Goal: Task Accomplishment & Management: Complete application form

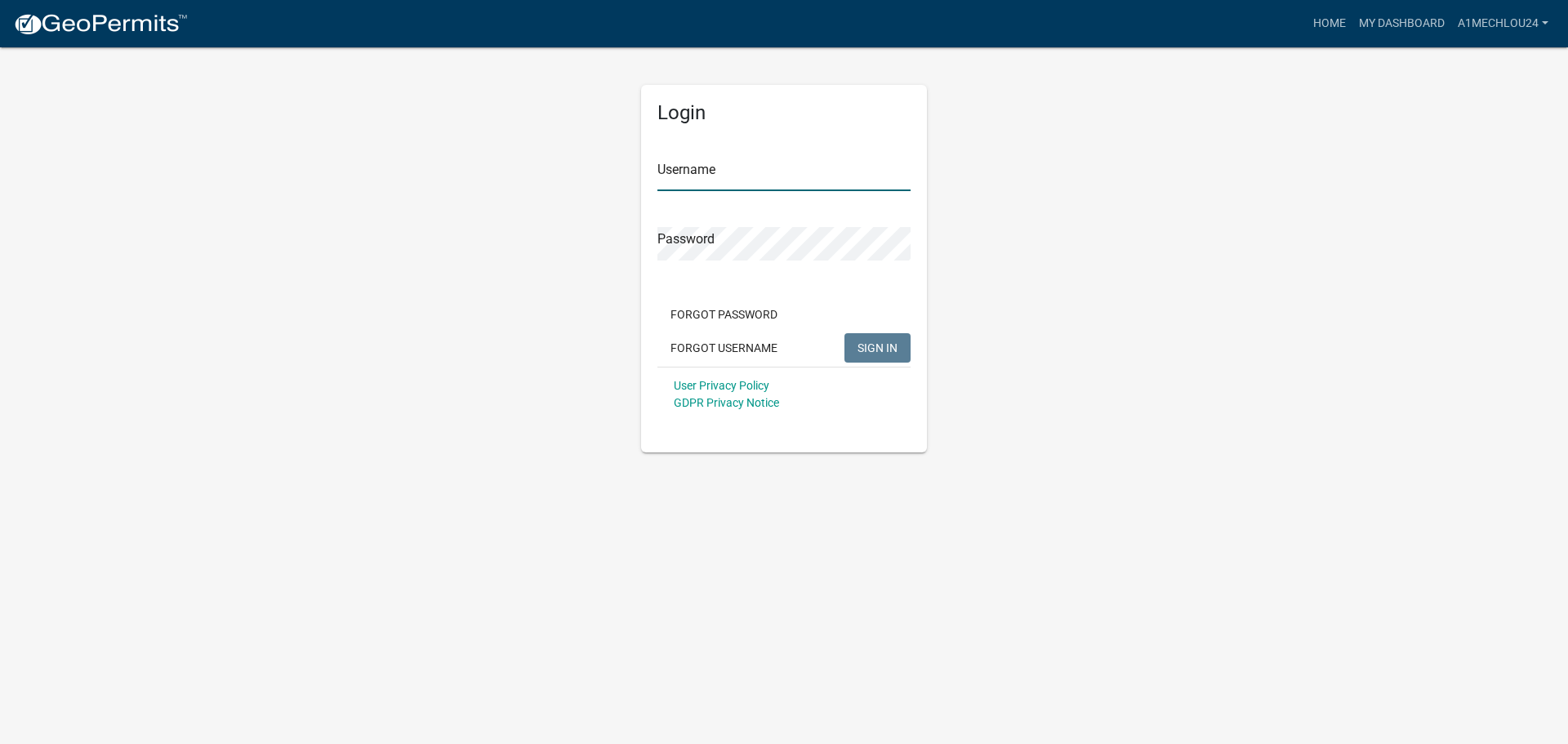
type input "A1MechLou24"
click at [892, 360] on button "SIGN IN" at bounding box center [878, 347] width 66 height 29
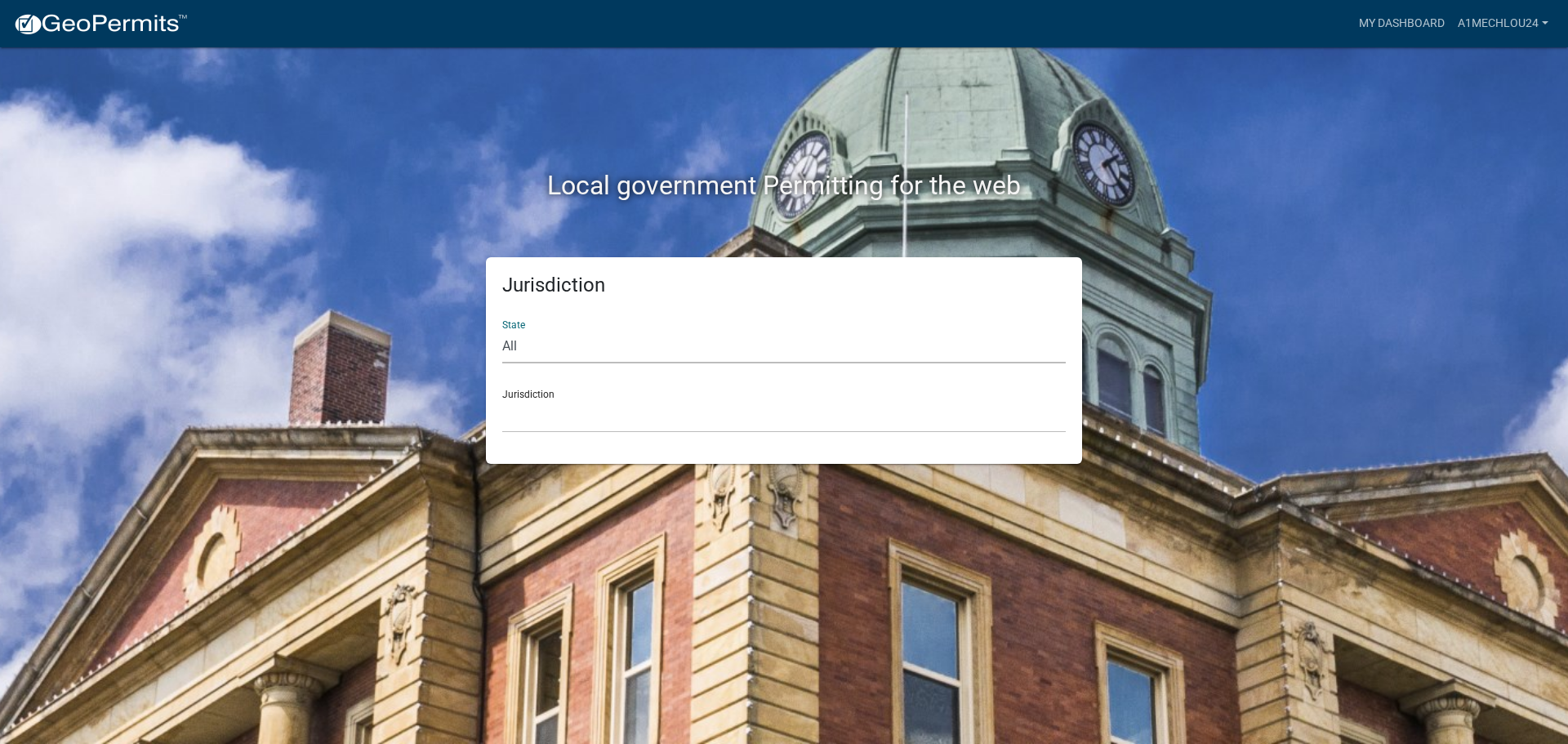
click at [552, 350] on select "All Colorado Georgia Indiana Iowa Kansas Minnesota Ohio South Carolina Wisconsin" at bounding box center [784, 346] width 563 height 34
select select "Indiana"
click at [502, 330] on select "All Colorado Georgia Indiana Iowa Kansas Minnesota Ohio South Carolina Wisconsin" at bounding box center [784, 346] width 563 height 34
click at [530, 424] on select "City of Charlestown, Indiana City of Jeffersonville, Indiana City of Logansport…" at bounding box center [784, 416] width 563 height 34
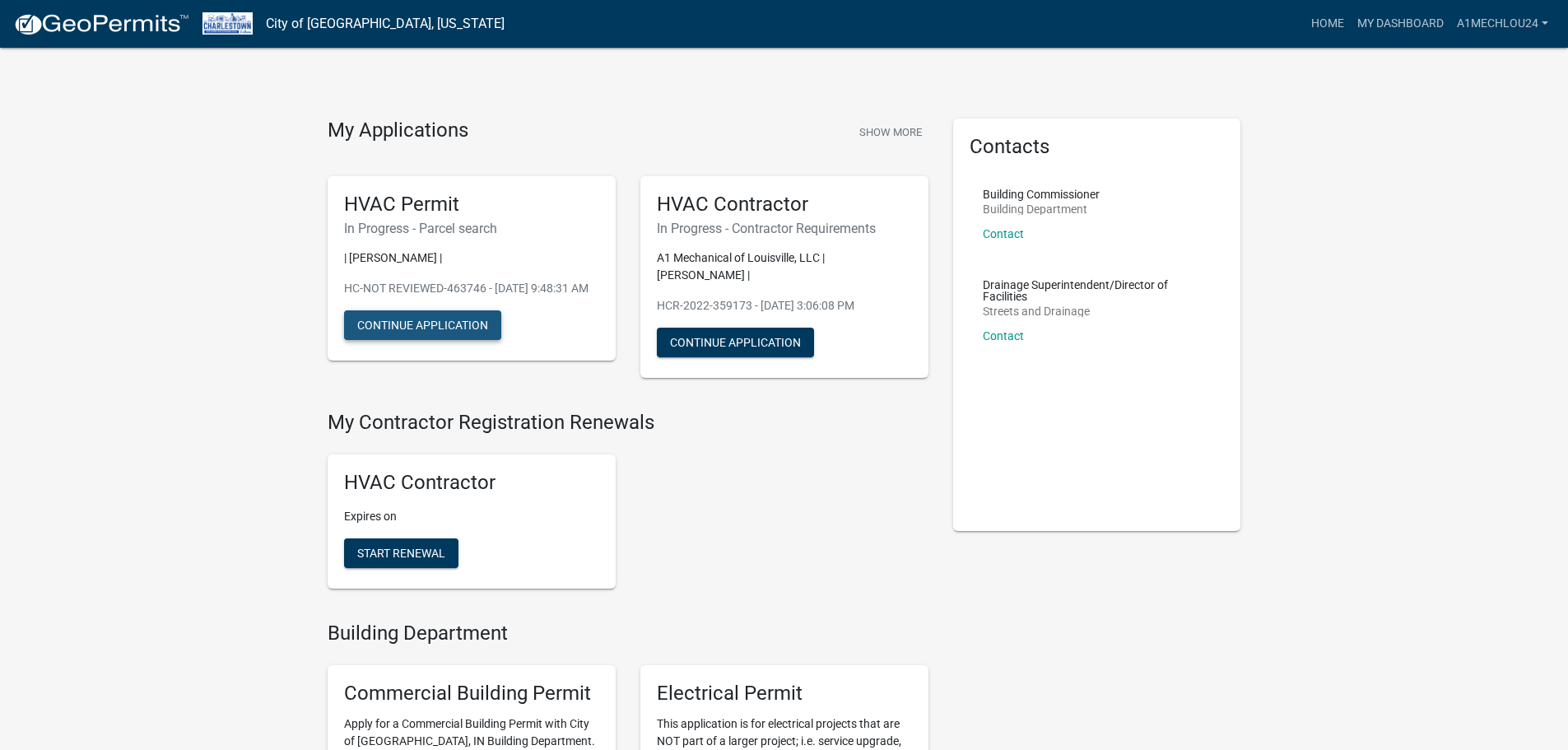
click at [400, 340] on button "Continue Application" at bounding box center [422, 325] width 157 height 29
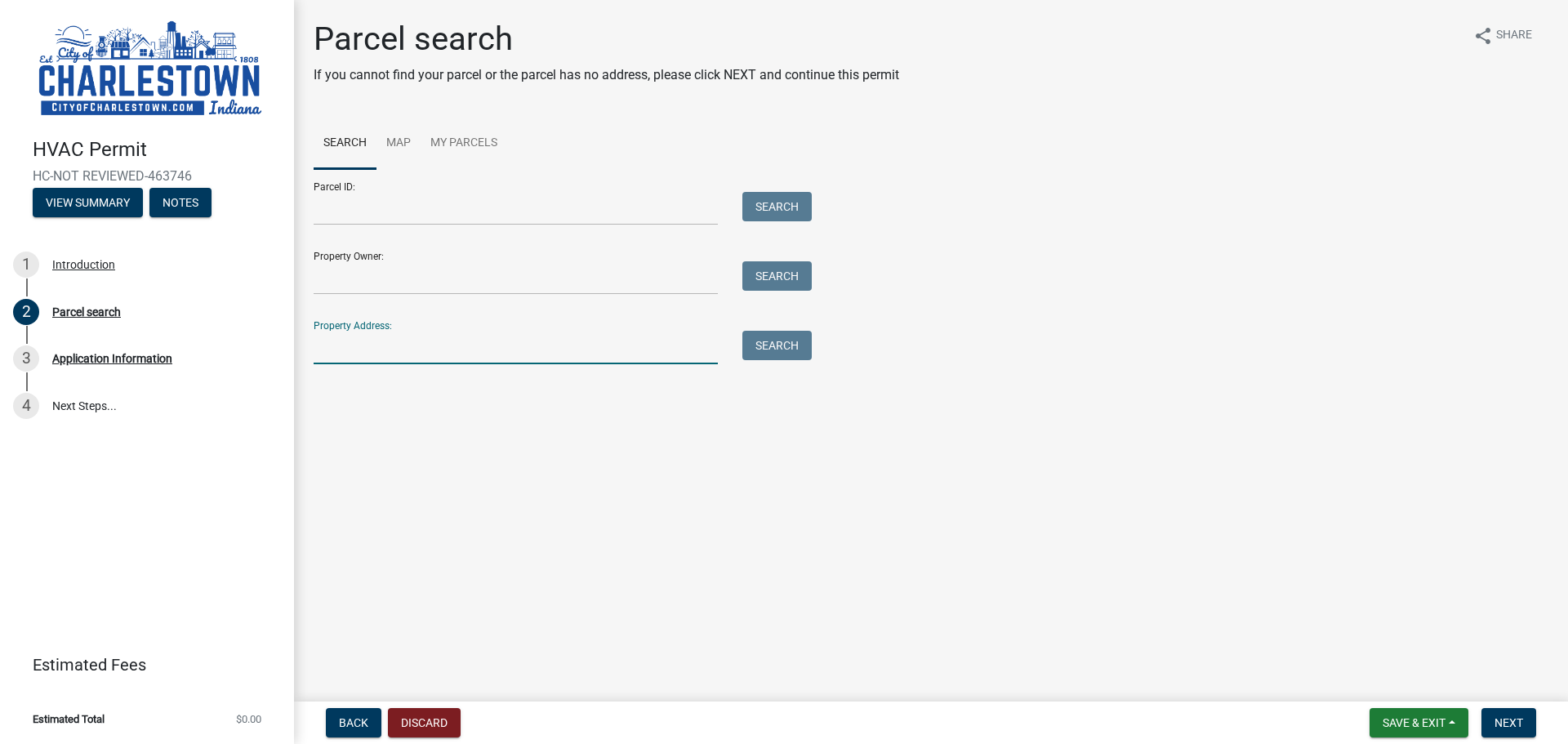
click at [397, 342] on input "Property Address:" at bounding box center [516, 347] width 405 height 34
type input "6820 Salem Noble Road"
click at [787, 352] on button "Search" at bounding box center [777, 345] width 70 height 29
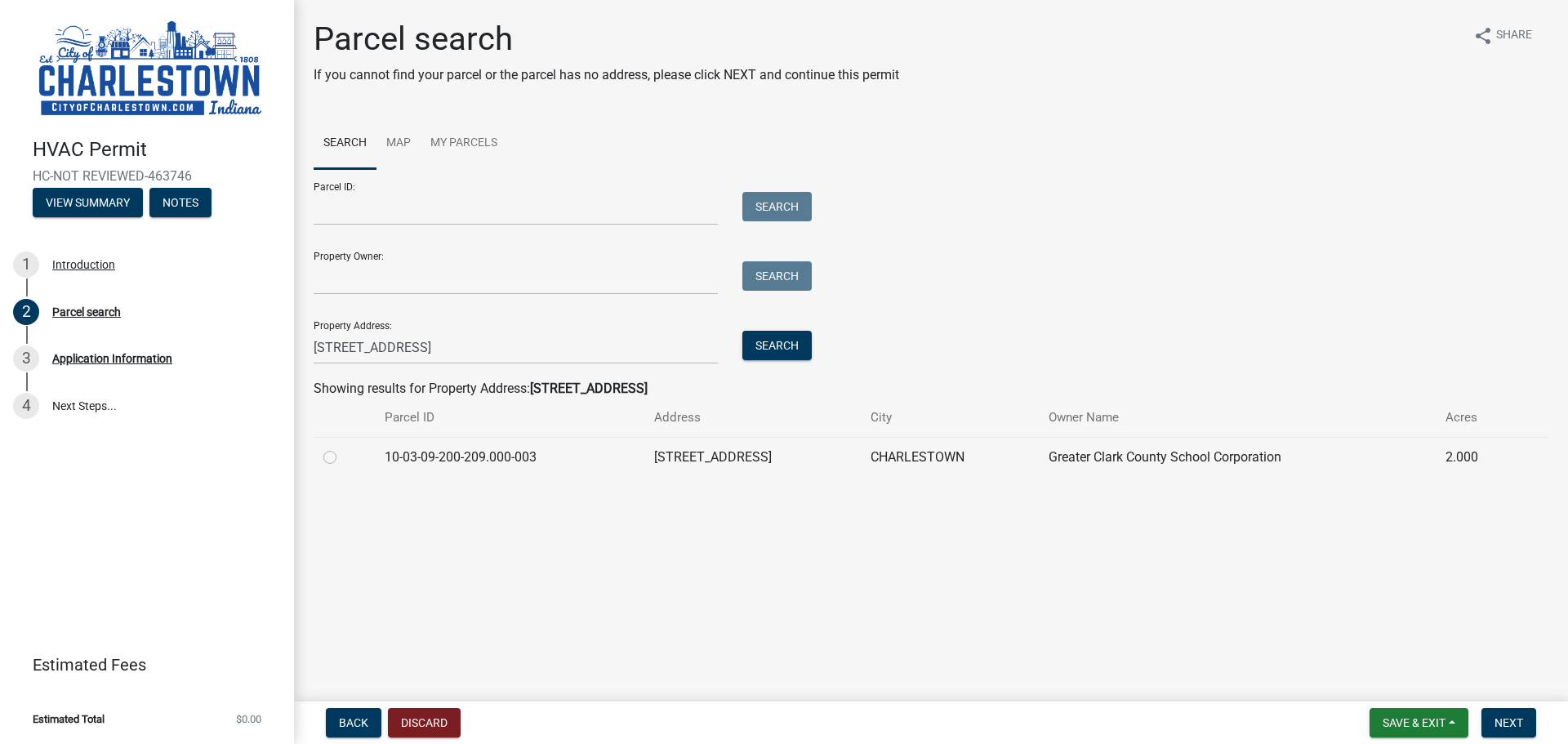
click at [343, 447] on label at bounding box center [343, 447] width 0 height 0
click at [343, 458] on input "radio" at bounding box center [347, 452] width 11 height 11
radio input "true"
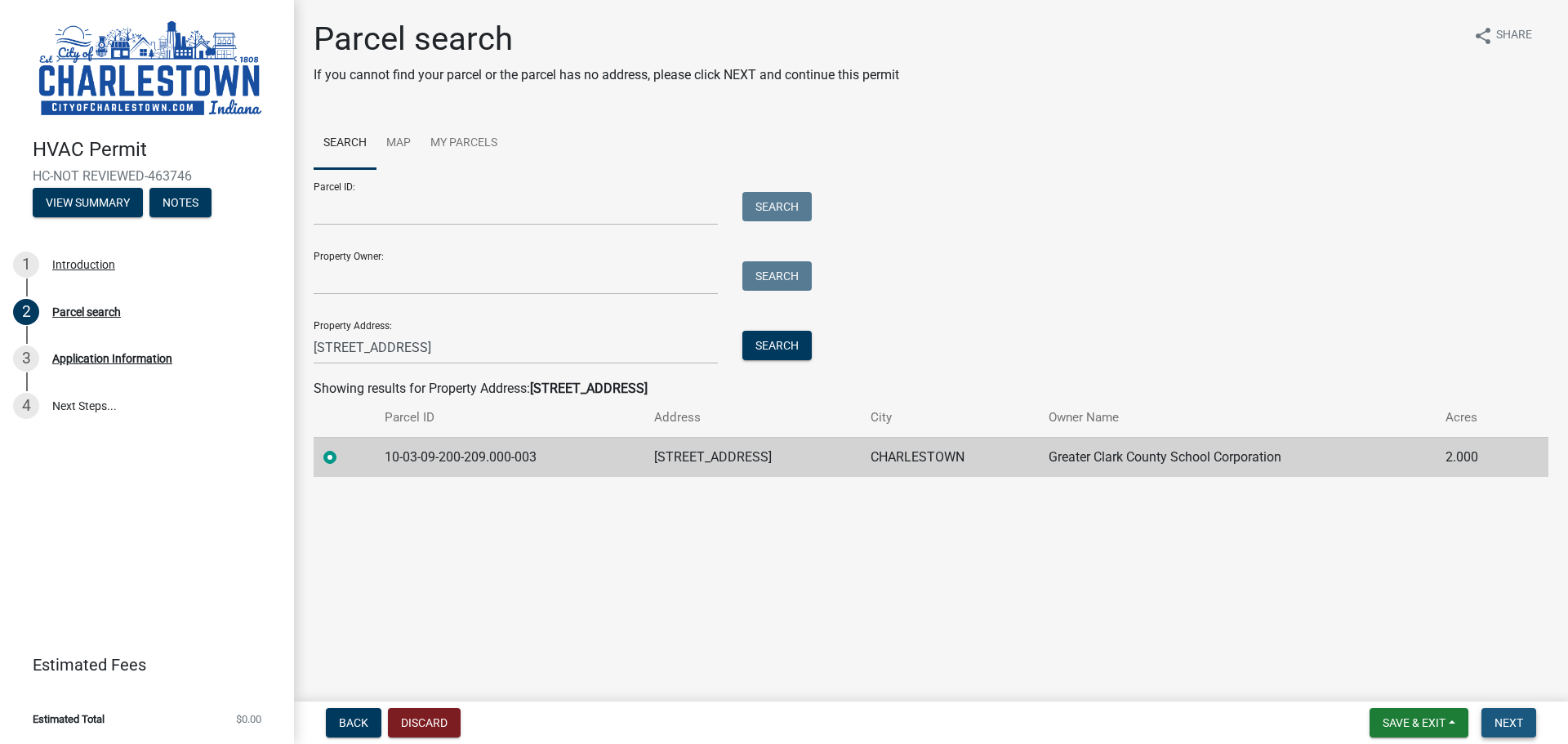
click at [1505, 720] on span "Next" at bounding box center [1509, 723] width 29 height 14
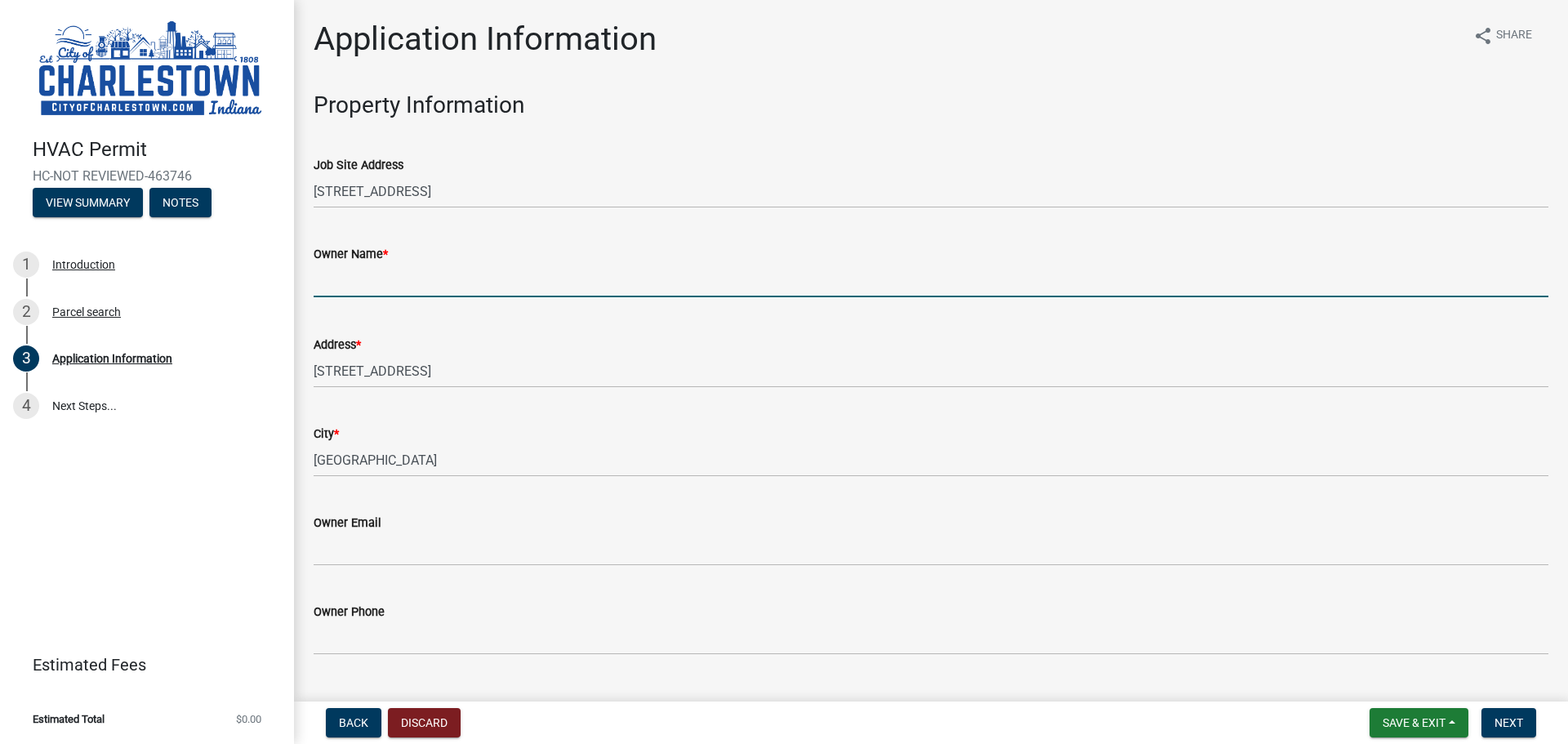
click at [387, 280] on input "Owner Name *" at bounding box center [931, 281] width 1235 height 34
click at [388, 285] on input "DiYanni" at bounding box center [931, 281] width 1235 height 34
type input "DiYanni Homes"
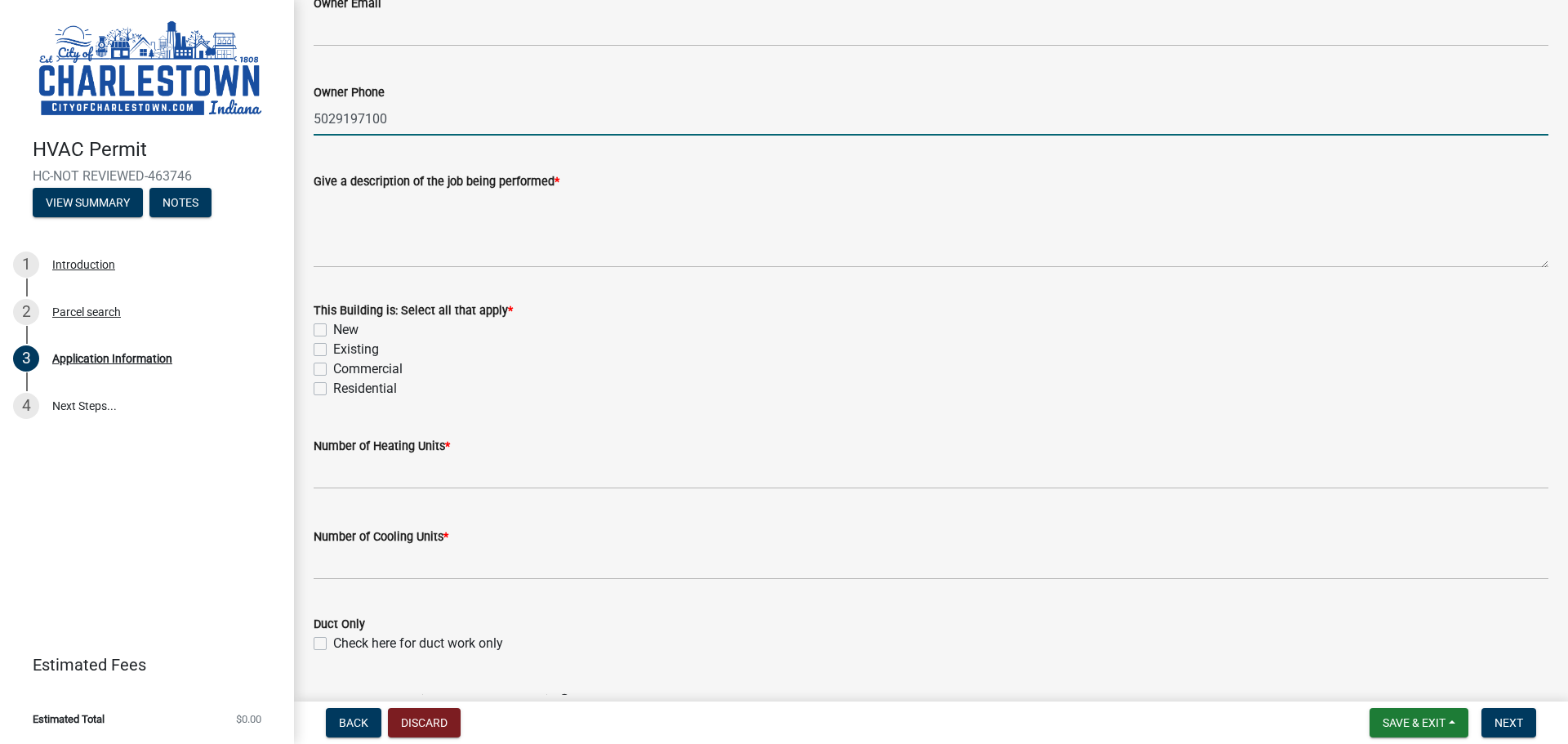
scroll to position [572, 0]
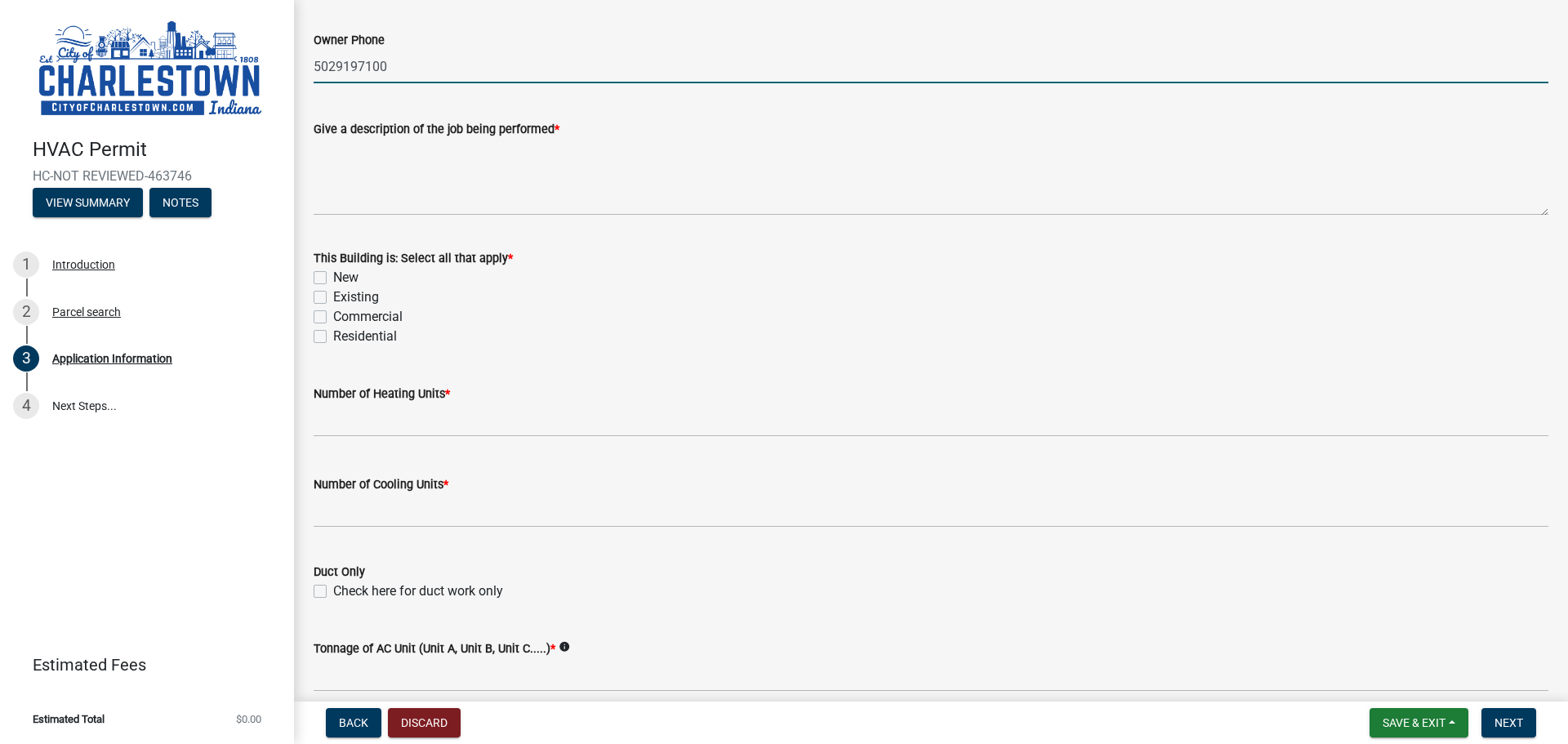
type input "5029197100"
click at [333, 274] on label "New" at bounding box center [346, 278] width 25 height 19
click at [333, 274] on input "New" at bounding box center [338, 273] width 11 height 11
checkbox input "true"
checkbox input "false"
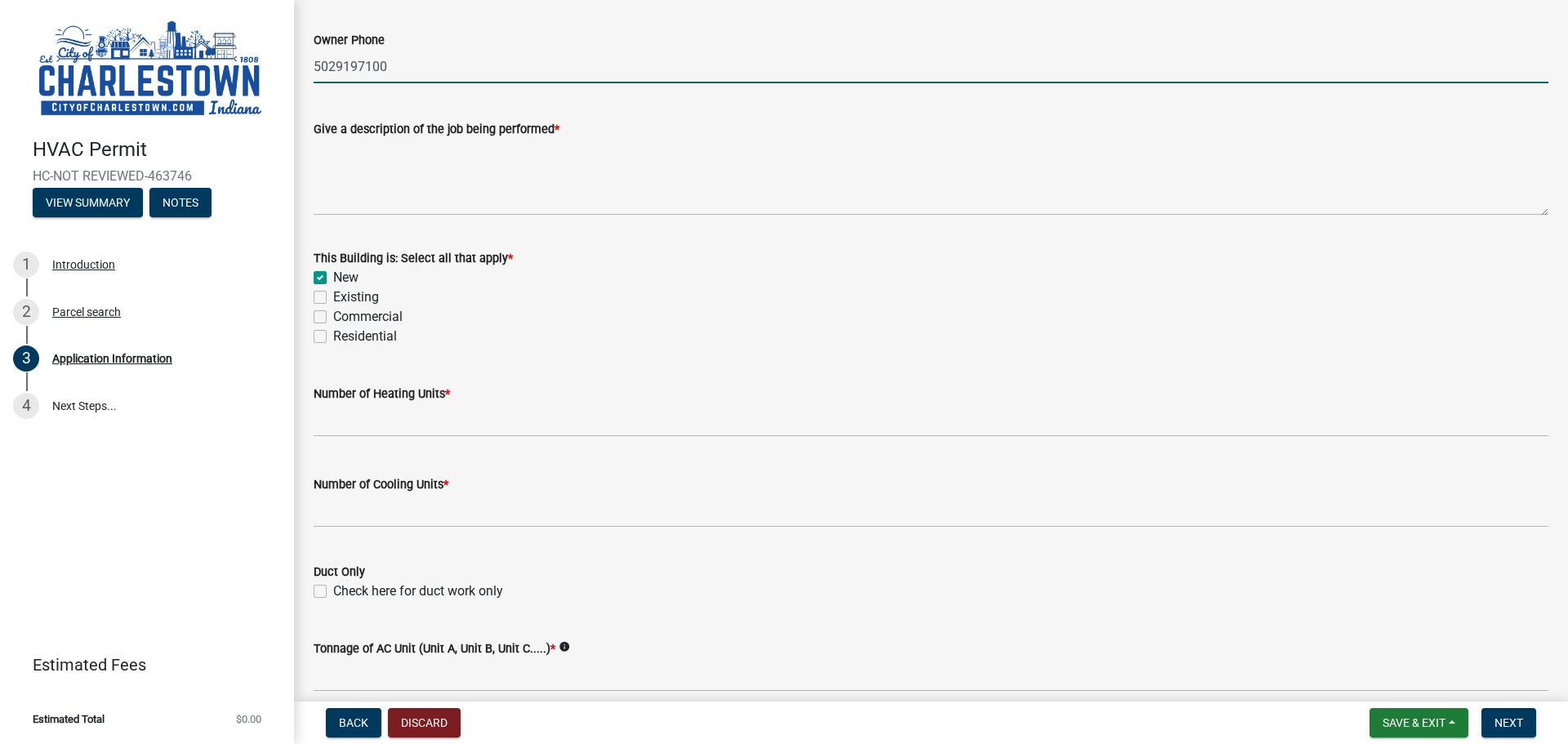
checkbox input "false"
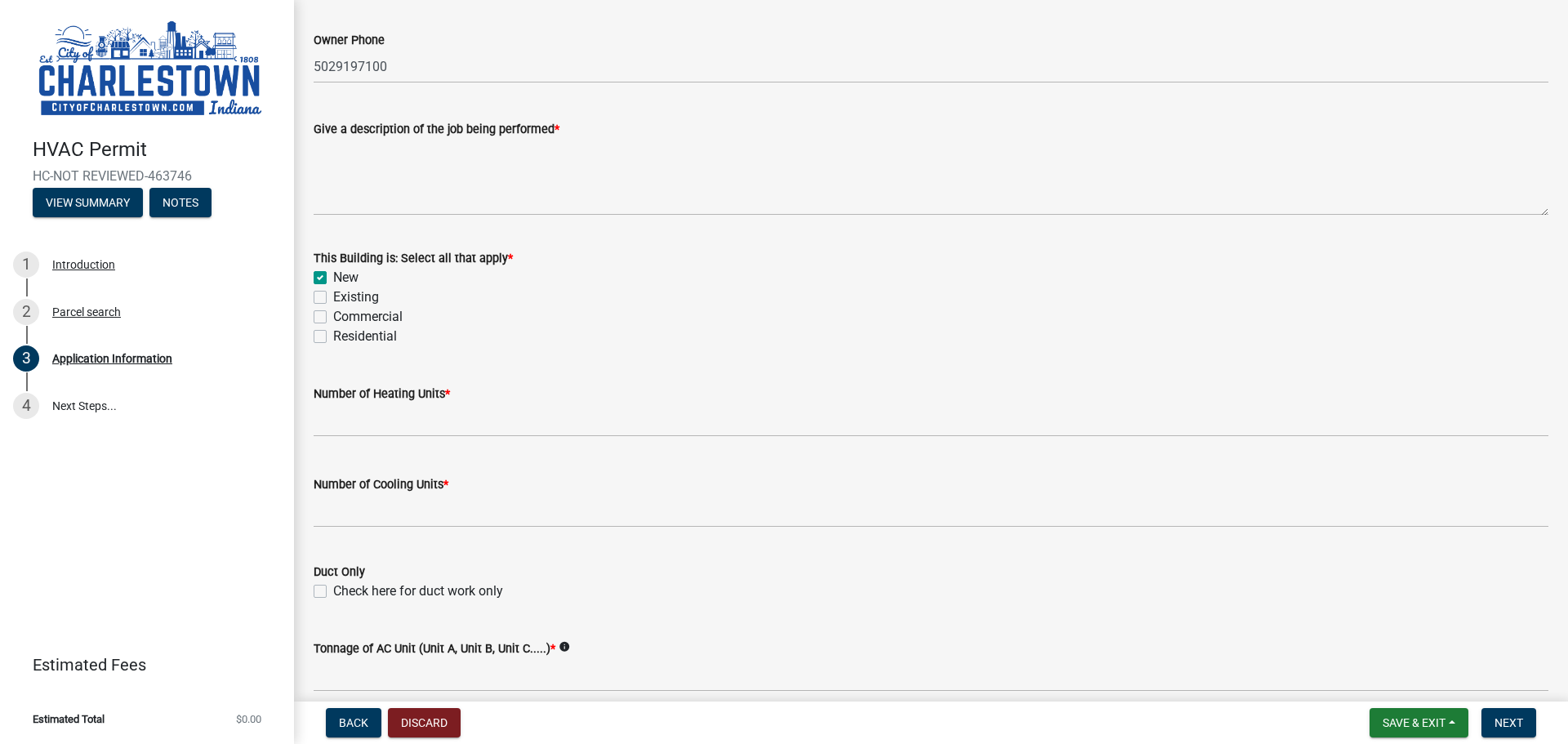
click at [334, 216] on wm-data-entity-input "Give a description of the job being performed *" at bounding box center [931, 163] width 1235 height 133
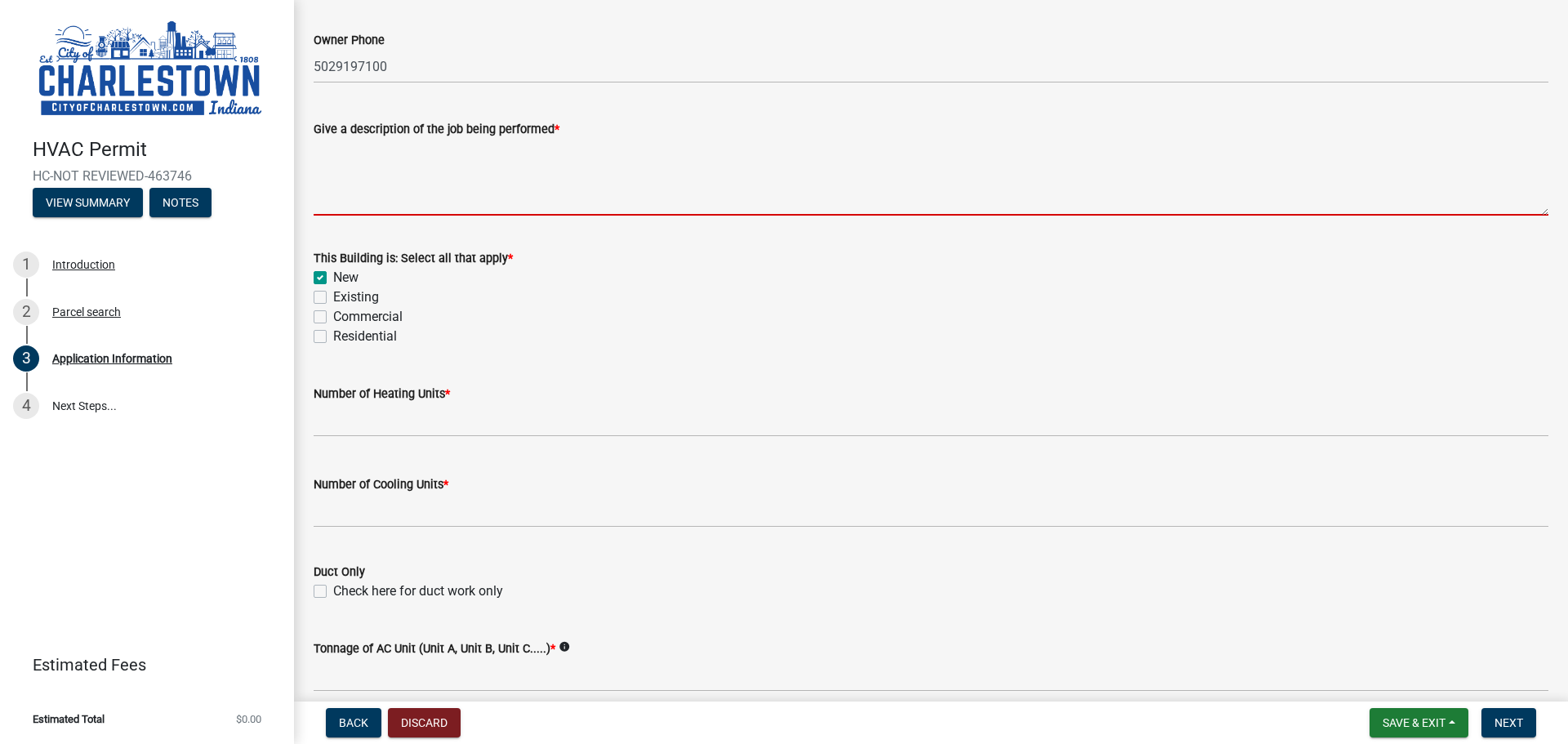
click at [411, 182] on textarea "Give a description of the job being performed *" at bounding box center [931, 176] width 1235 height 76
click at [407, 197] on textarea "Give a description of the job being performed *" at bounding box center [931, 176] width 1235 height 76
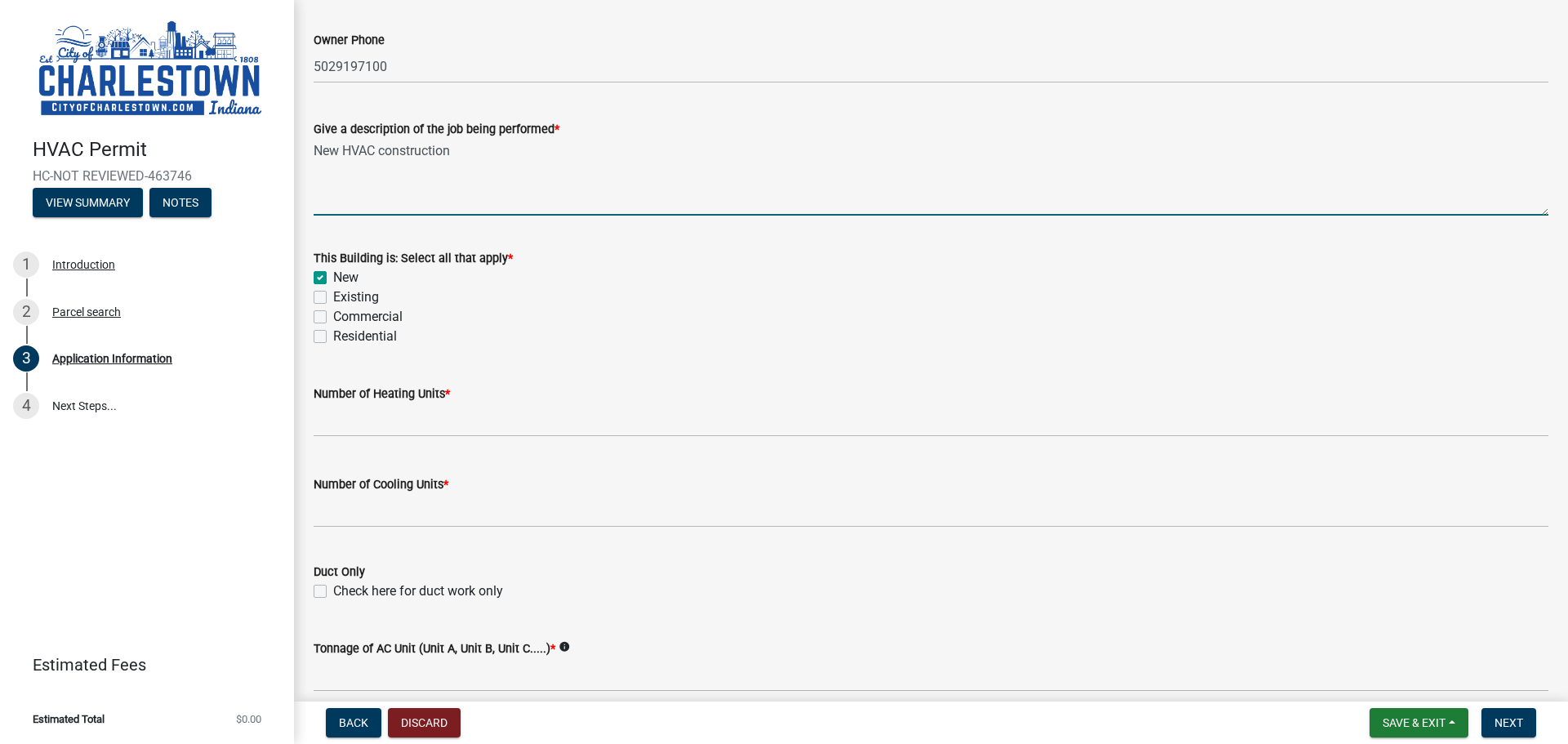
type textarea "New HVAC construction"
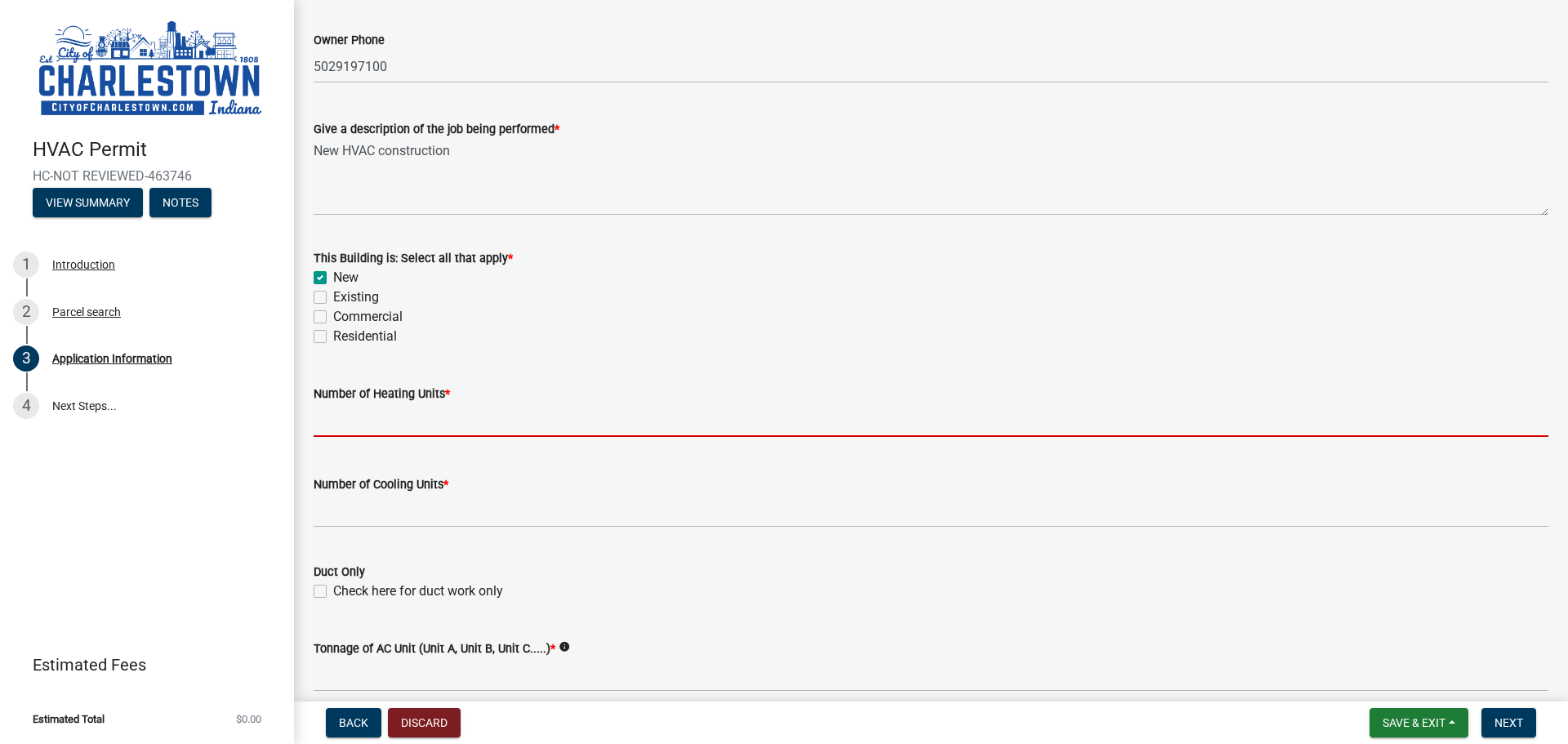
click at [387, 412] on input "text" at bounding box center [931, 420] width 1235 height 34
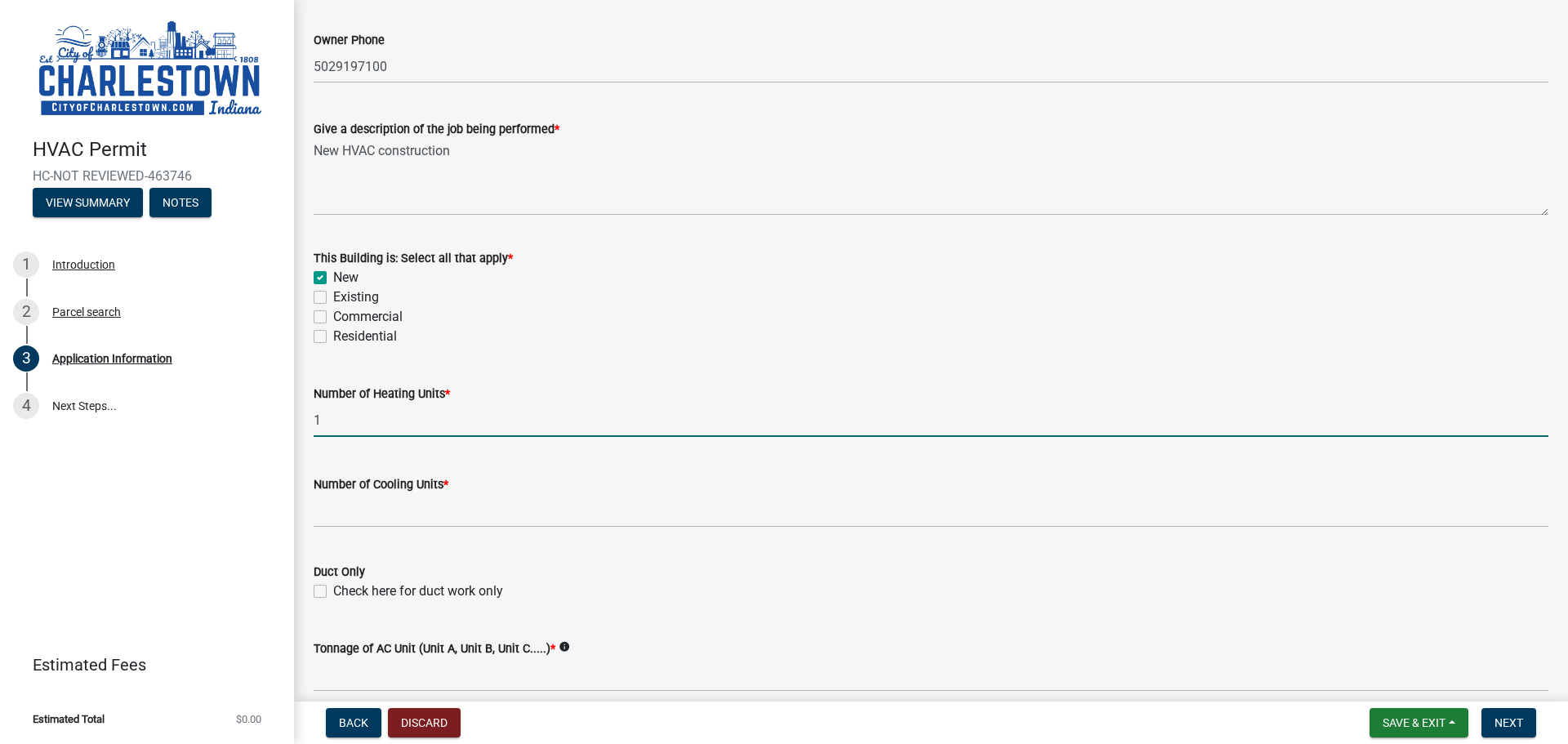
type input "1"
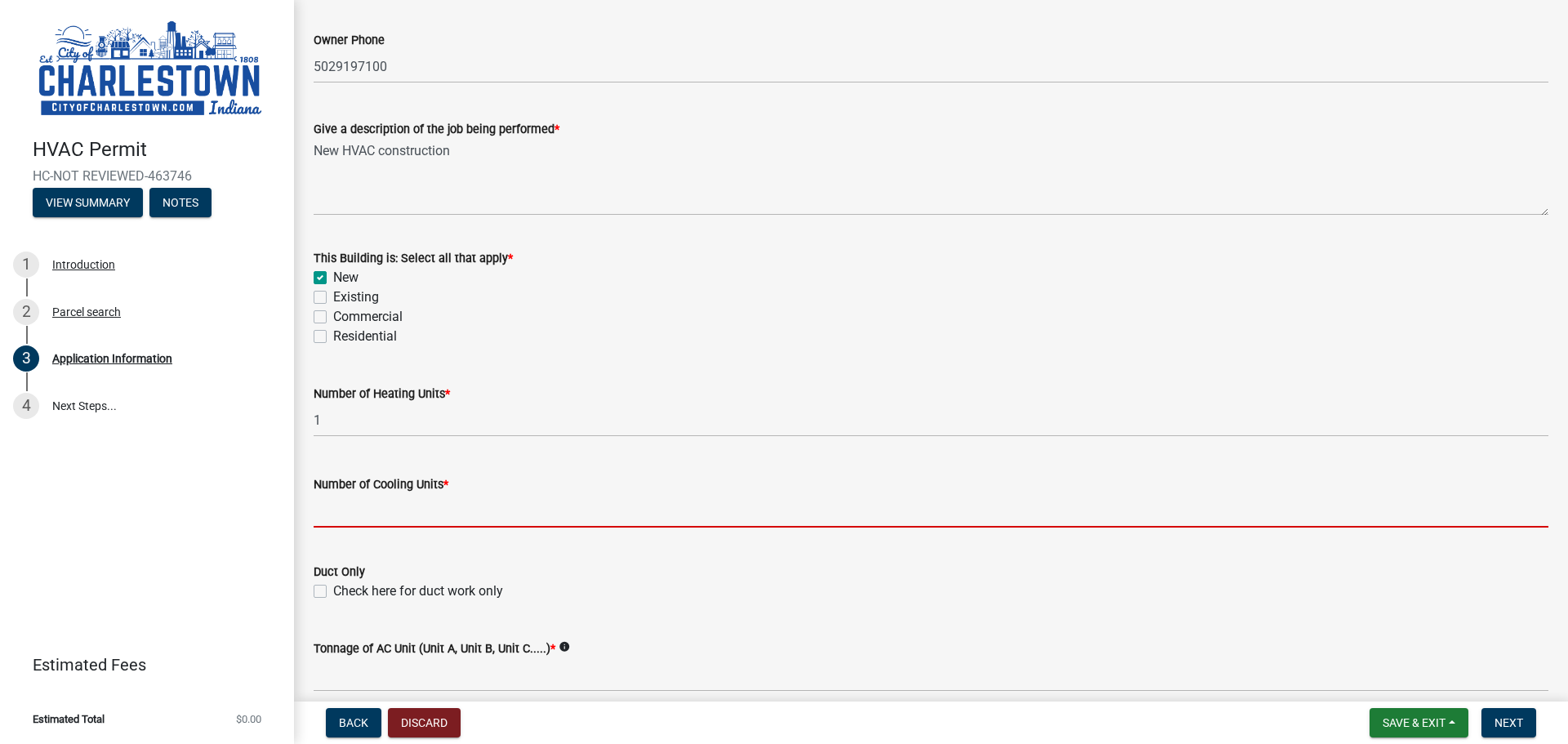
click at [376, 520] on input "text" at bounding box center [931, 511] width 1235 height 34
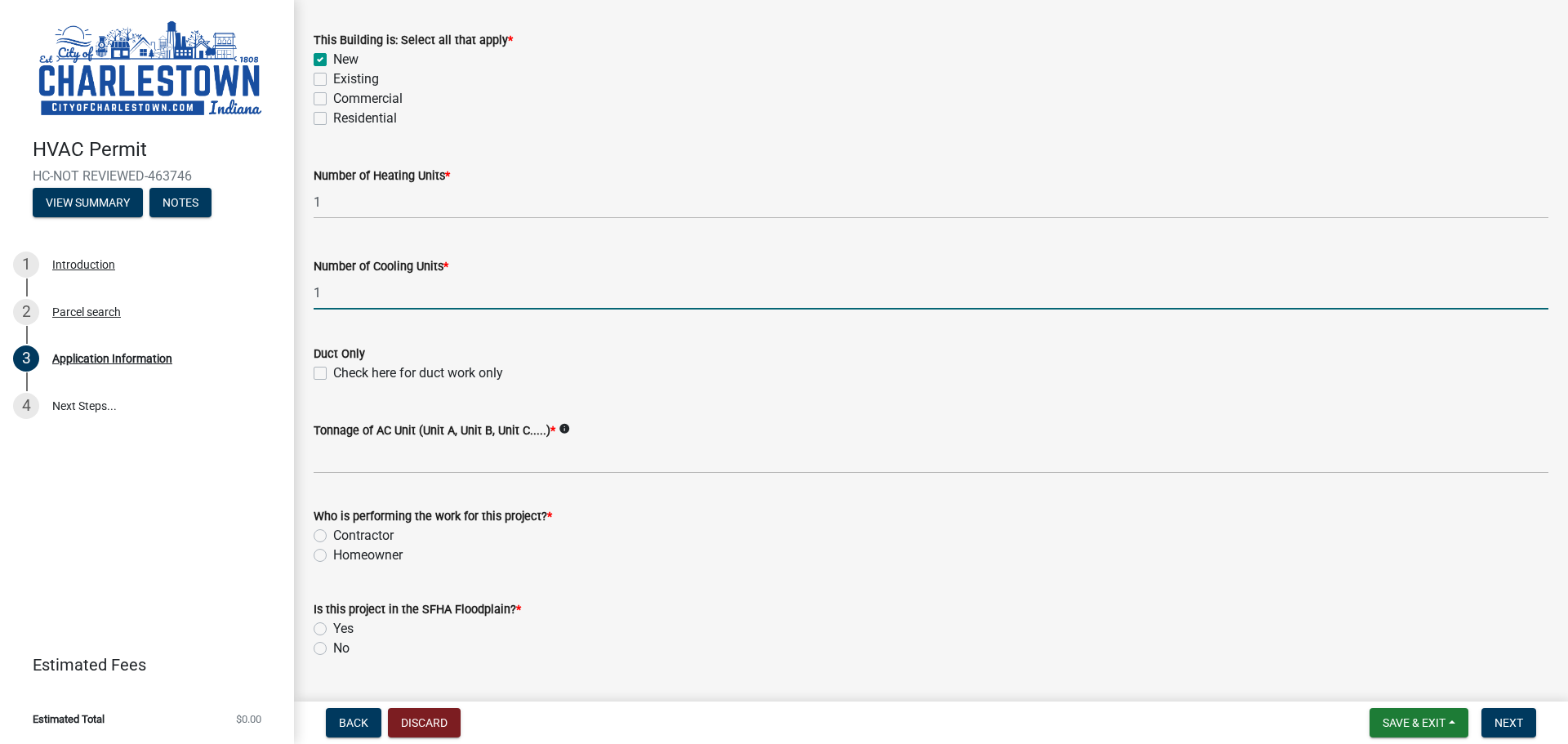
scroll to position [817, 0]
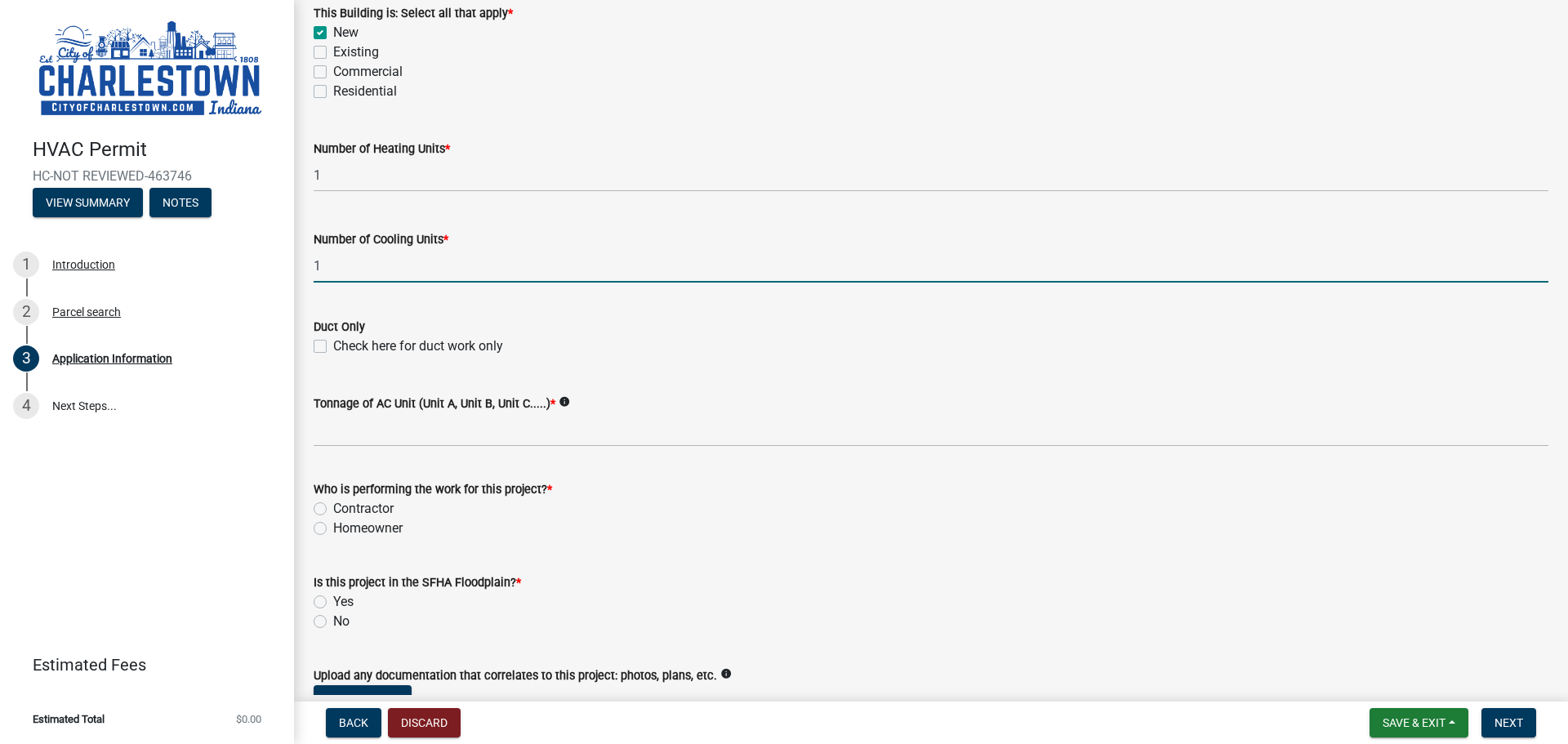
type input "1"
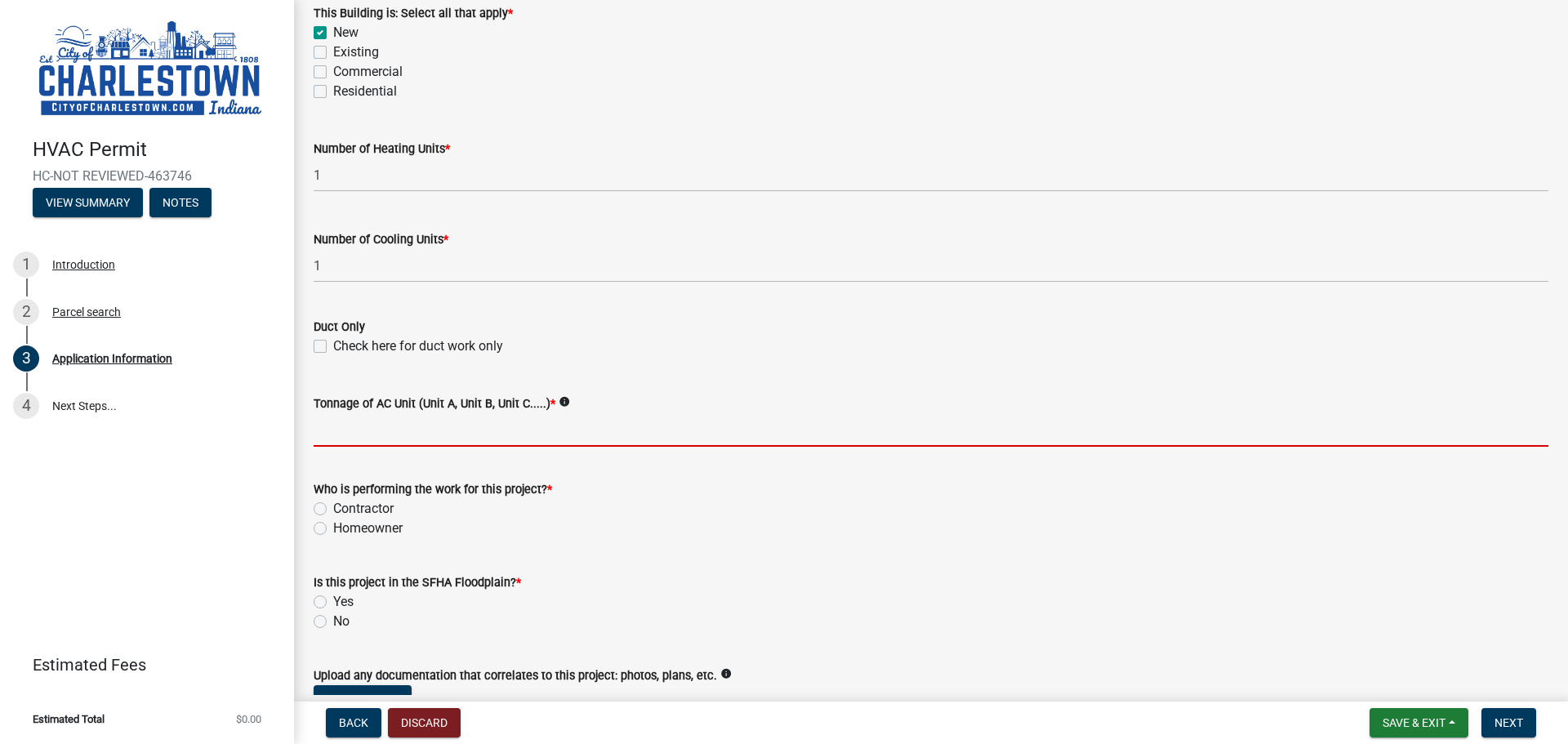
click at [358, 436] on input "Tonnage of AC Unit (Unit A, Unit B, Unit C.....) *" at bounding box center [931, 430] width 1235 height 34
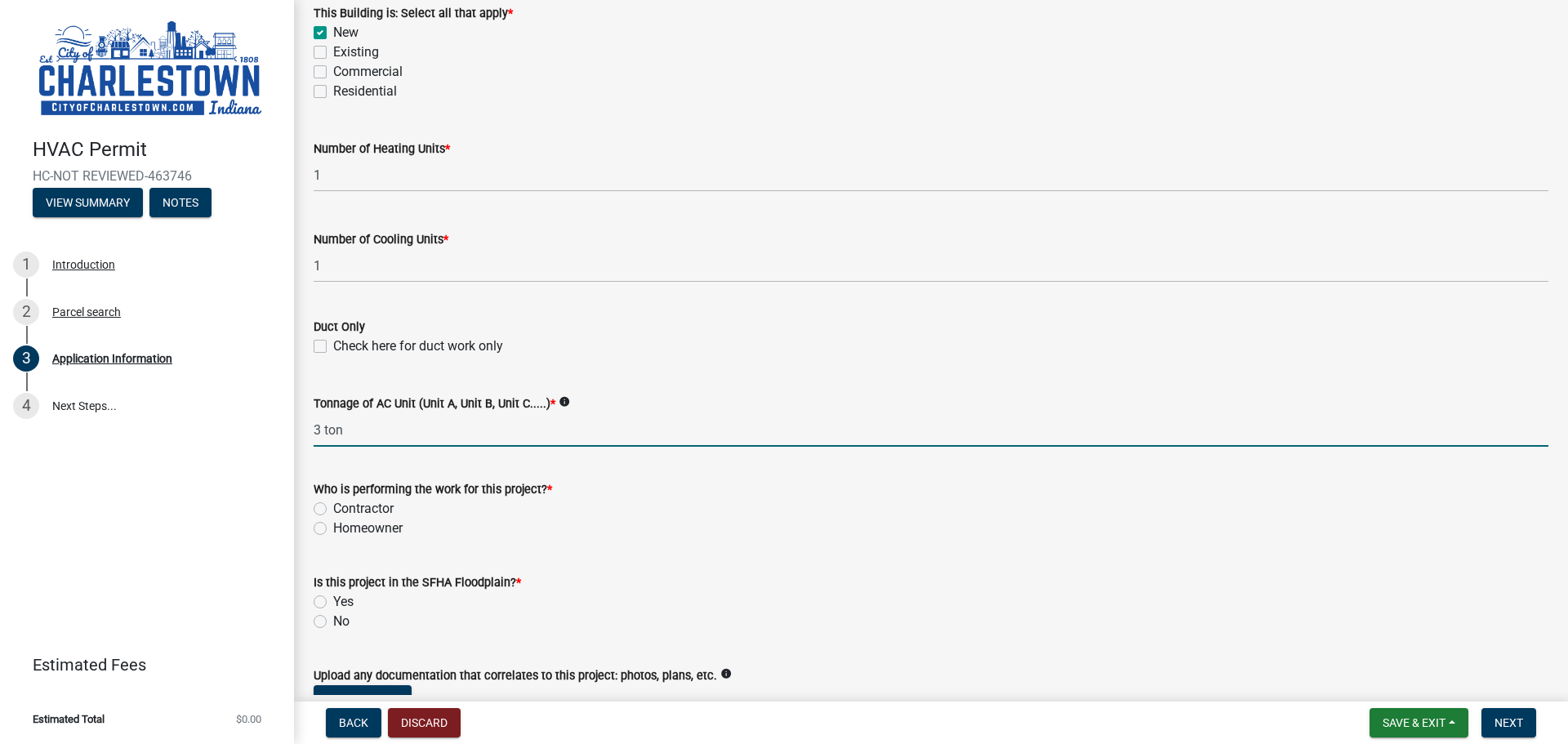
type input "3 ton"
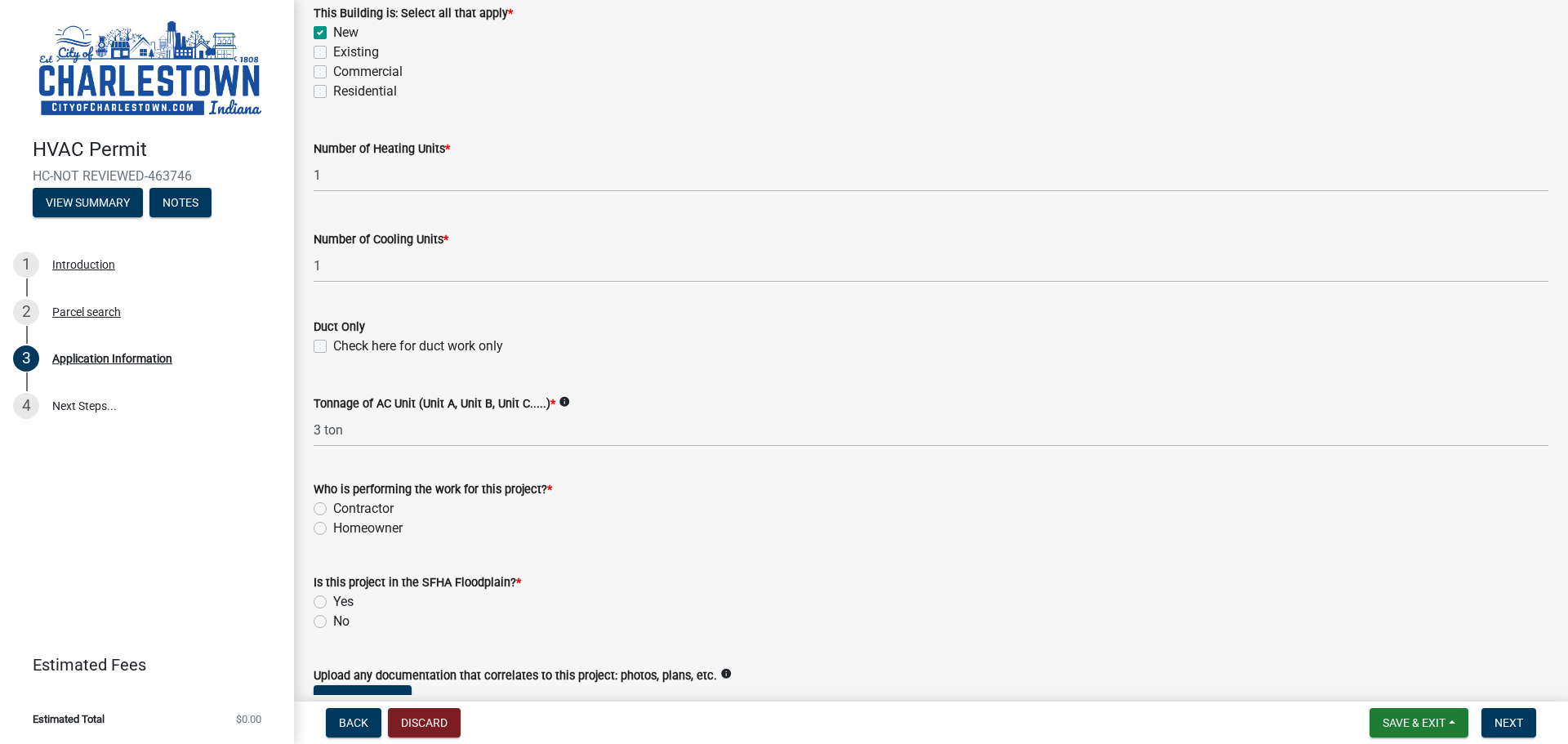
click at [333, 508] on label "Contractor" at bounding box center [363, 509] width 60 height 19
click at [333, 508] on input "Contractor" at bounding box center [338, 504] width 11 height 11
radio input "true"
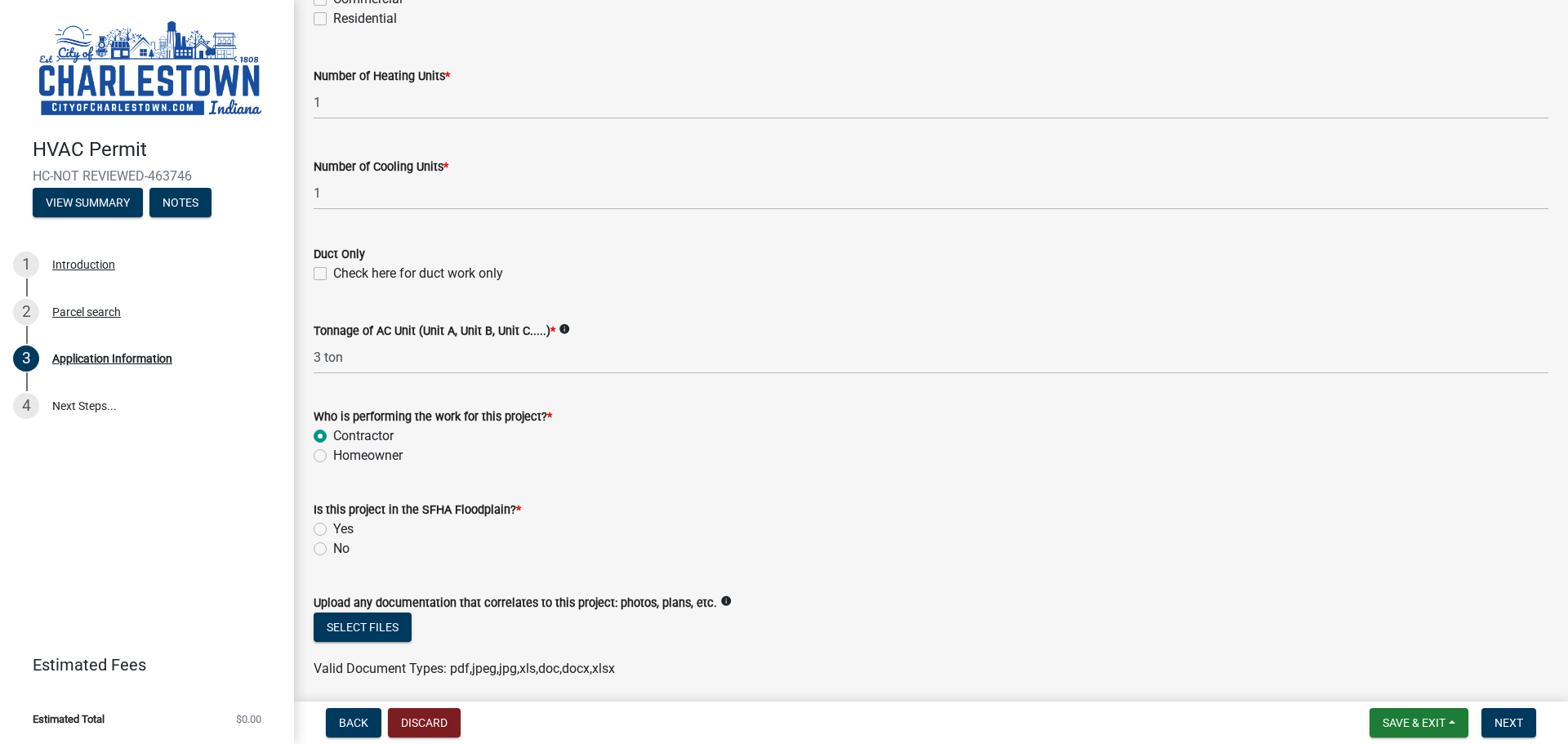
scroll to position [951, 0]
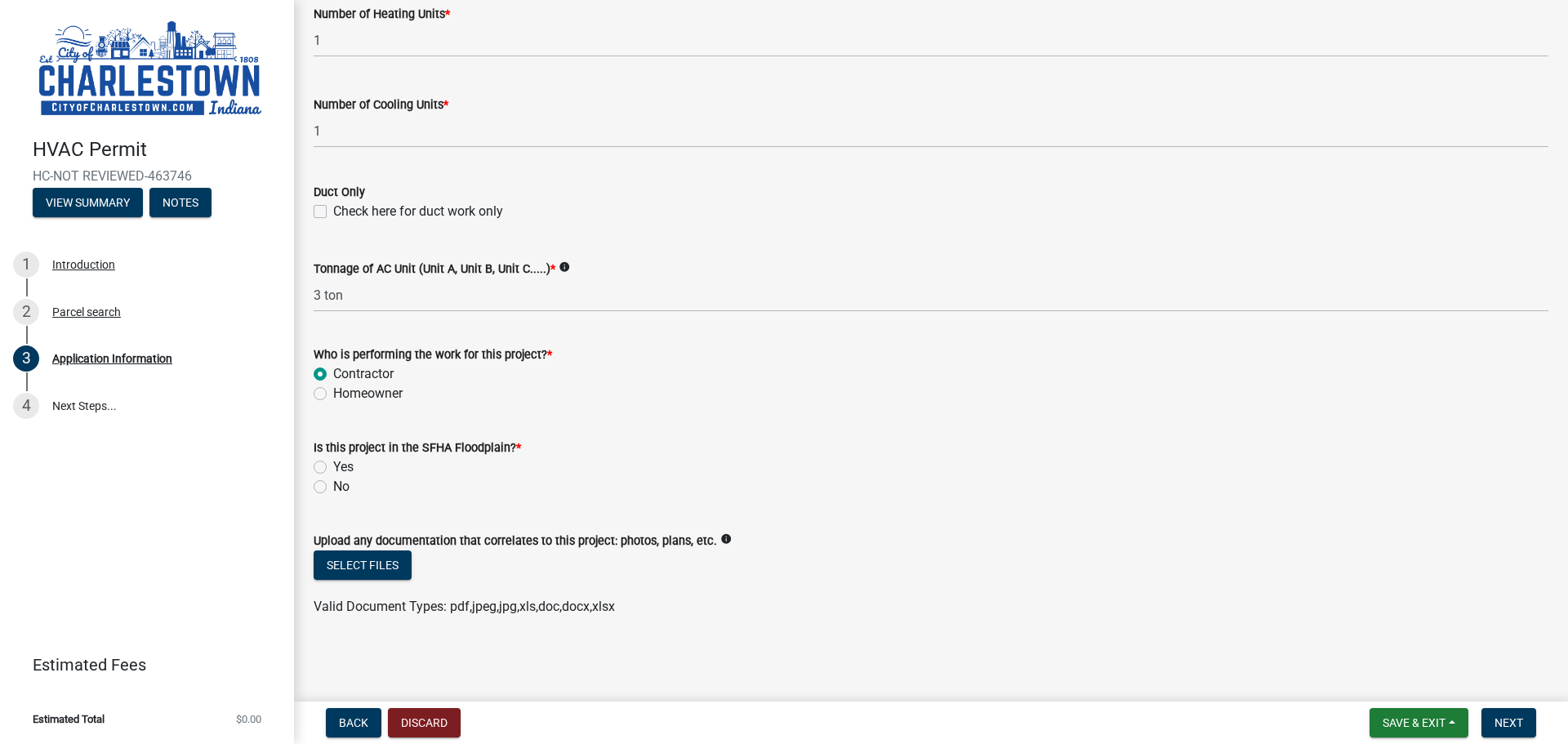
click at [333, 484] on label "No" at bounding box center [341, 487] width 16 height 19
click at [333, 484] on input "No" at bounding box center [338, 482] width 11 height 11
radio input "true"
click at [360, 566] on button "Select files" at bounding box center [362, 565] width 98 height 29
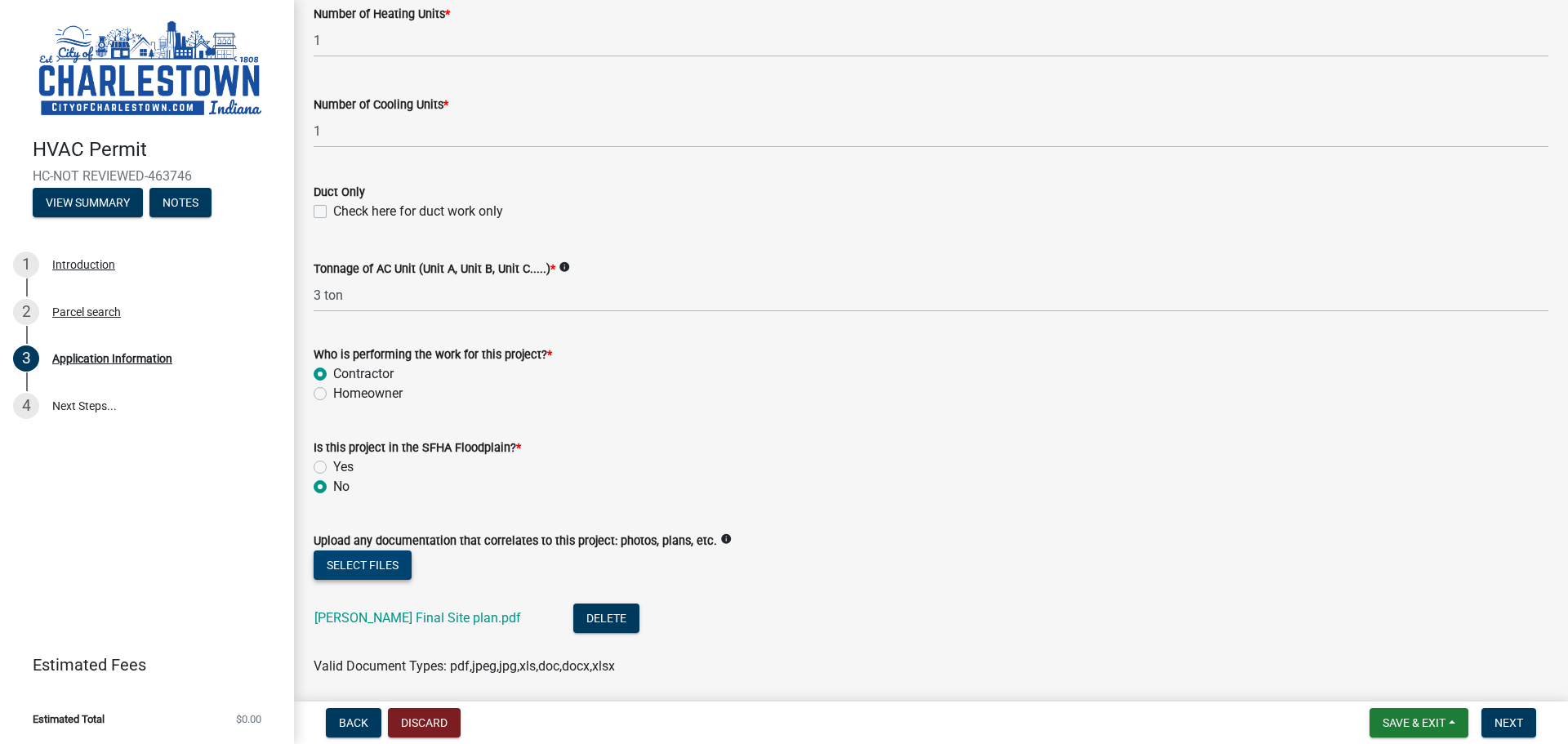
click at [370, 562] on button "Select files" at bounding box center [362, 565] width 98 height 29
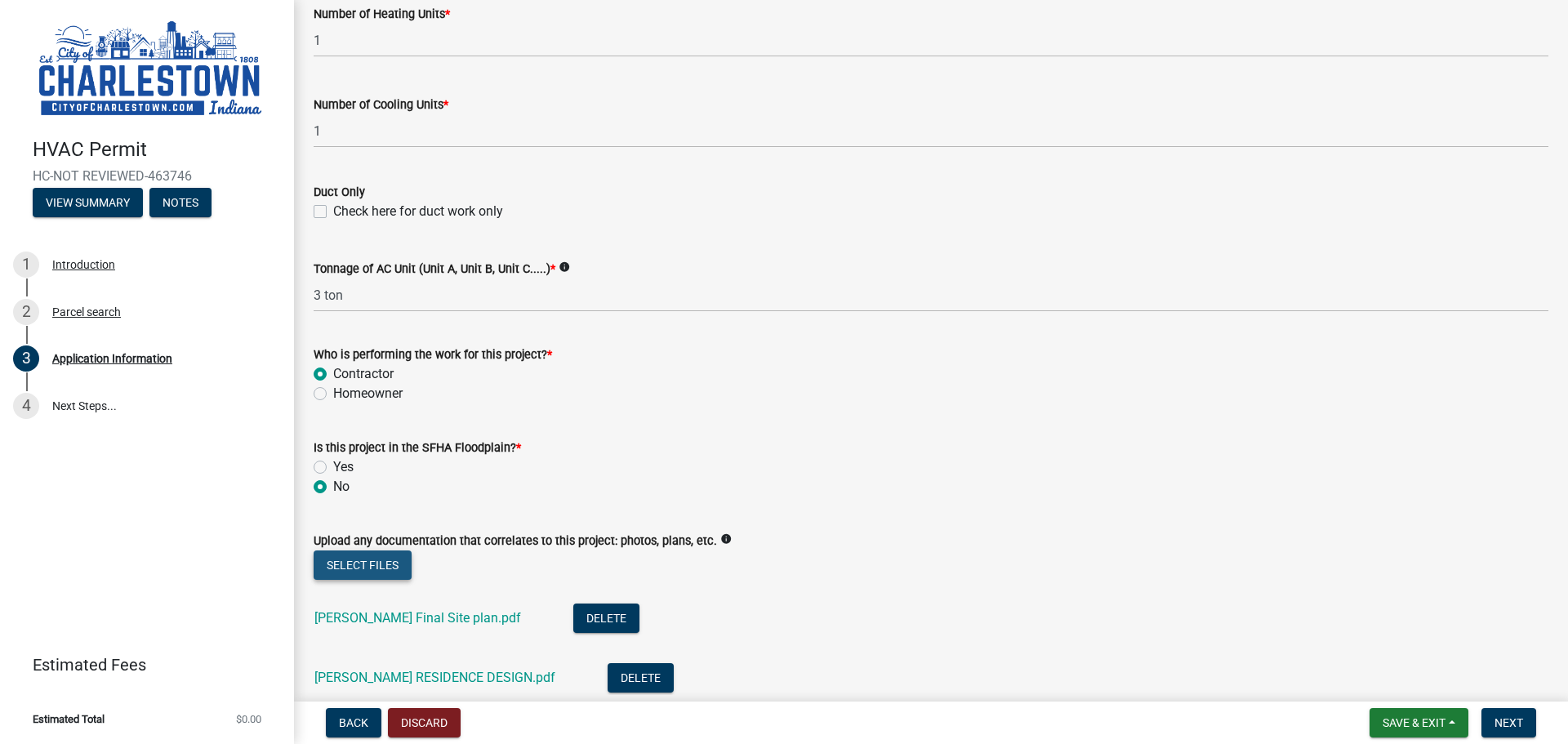
click at [356, 568] on button "Select files" at bounding box center [362, 565] width 98 height 29
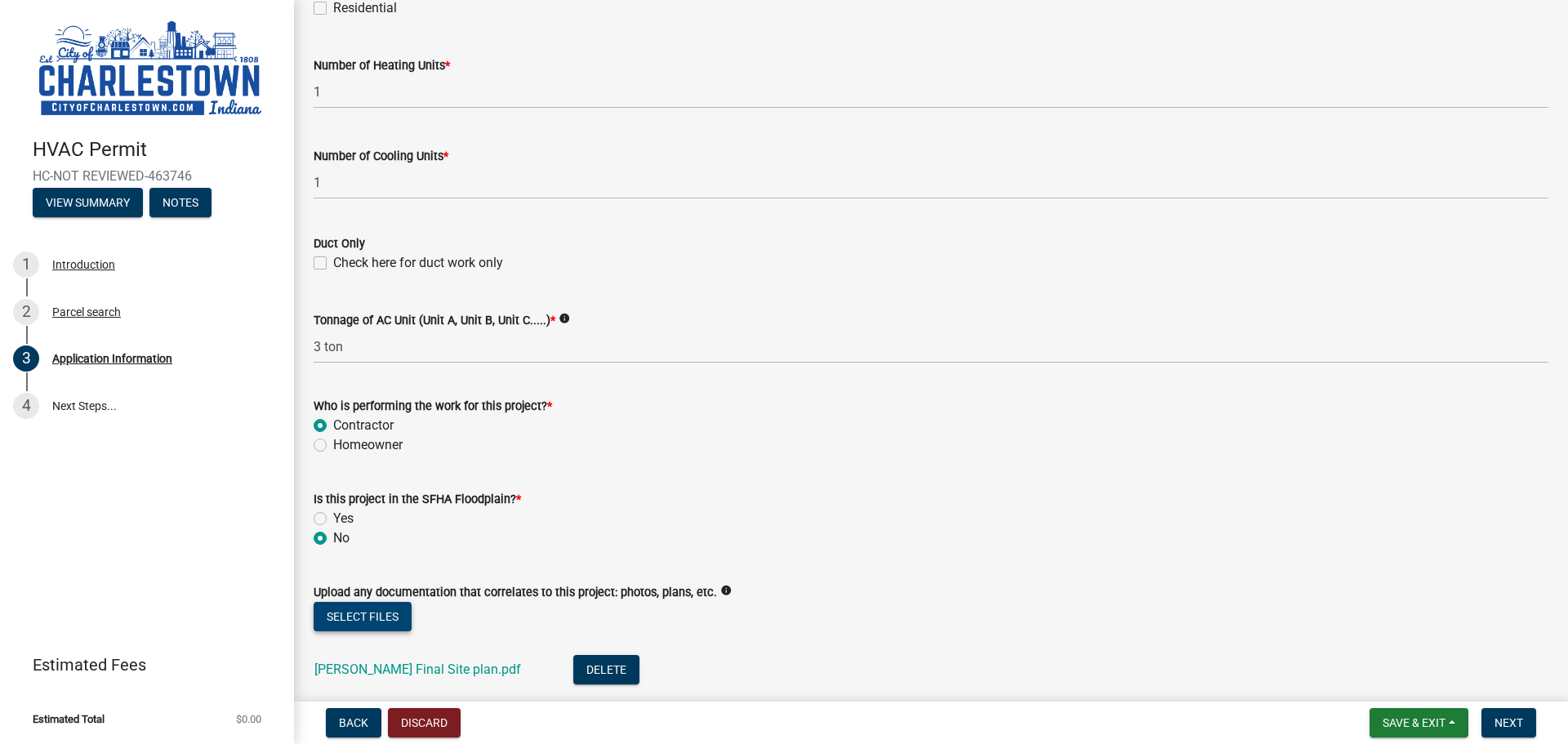
scroll to position [885, 0]
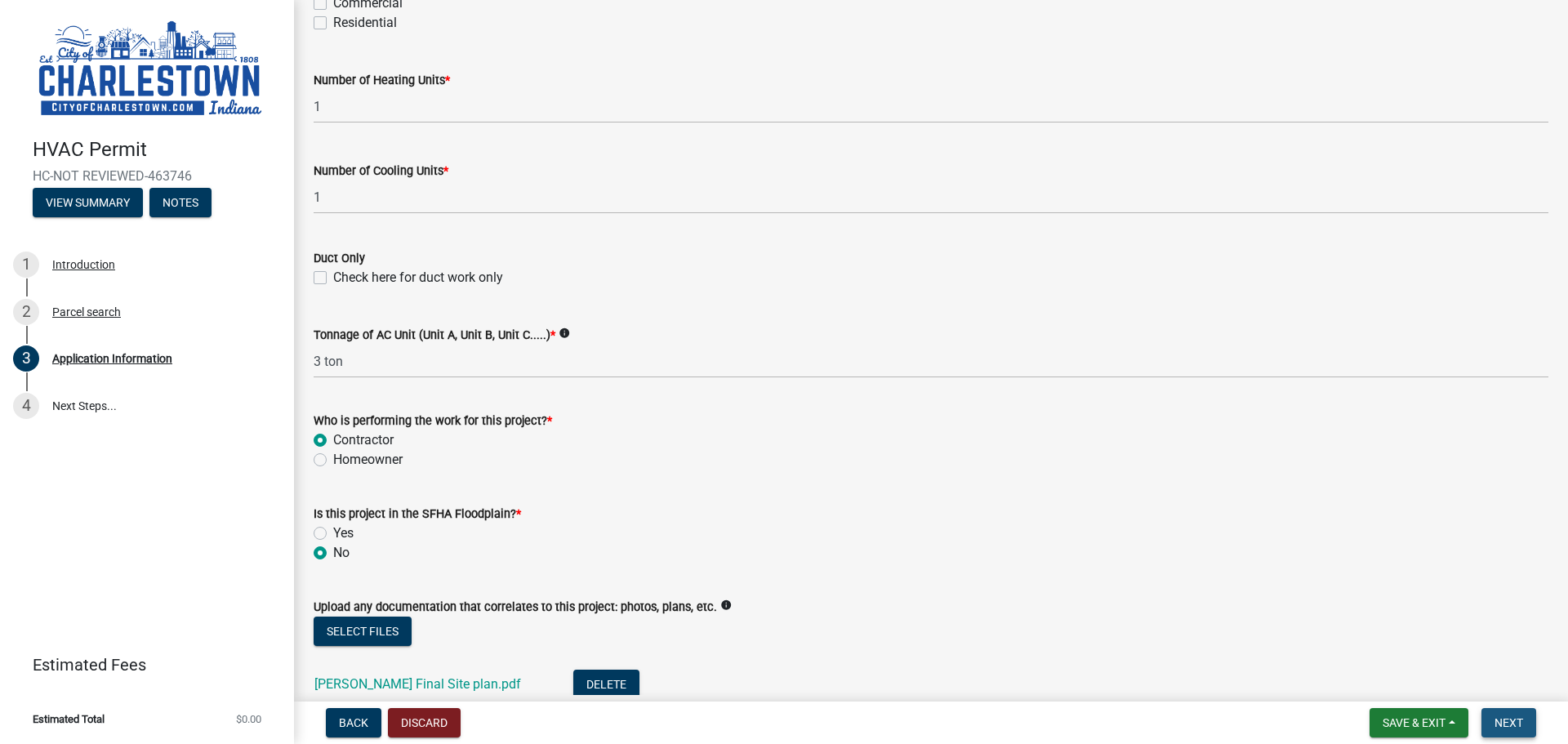
click at [1506, 718] on span "Next" at bounding box center [1509, 723] width 29 height 14
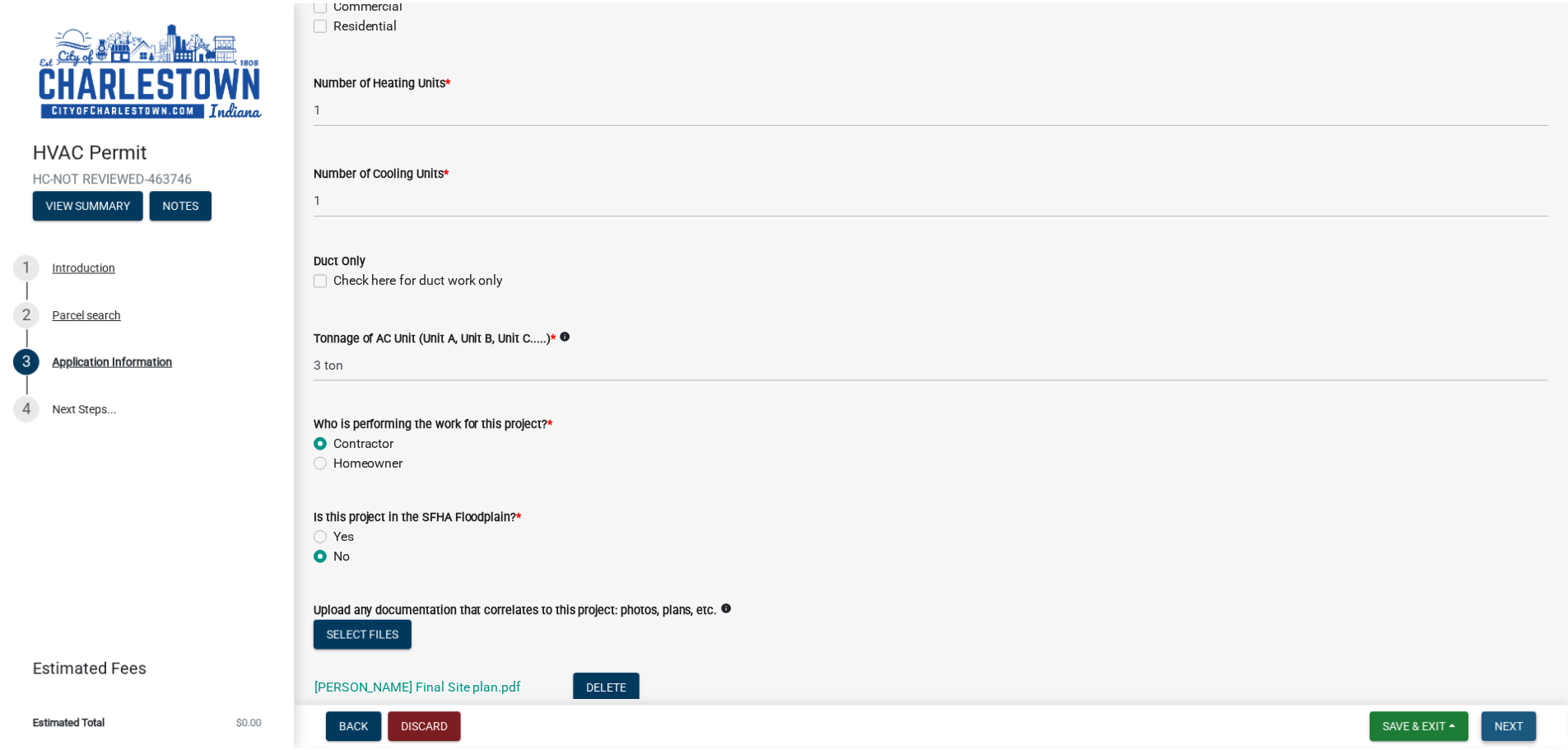
scroll to position [0, 0]
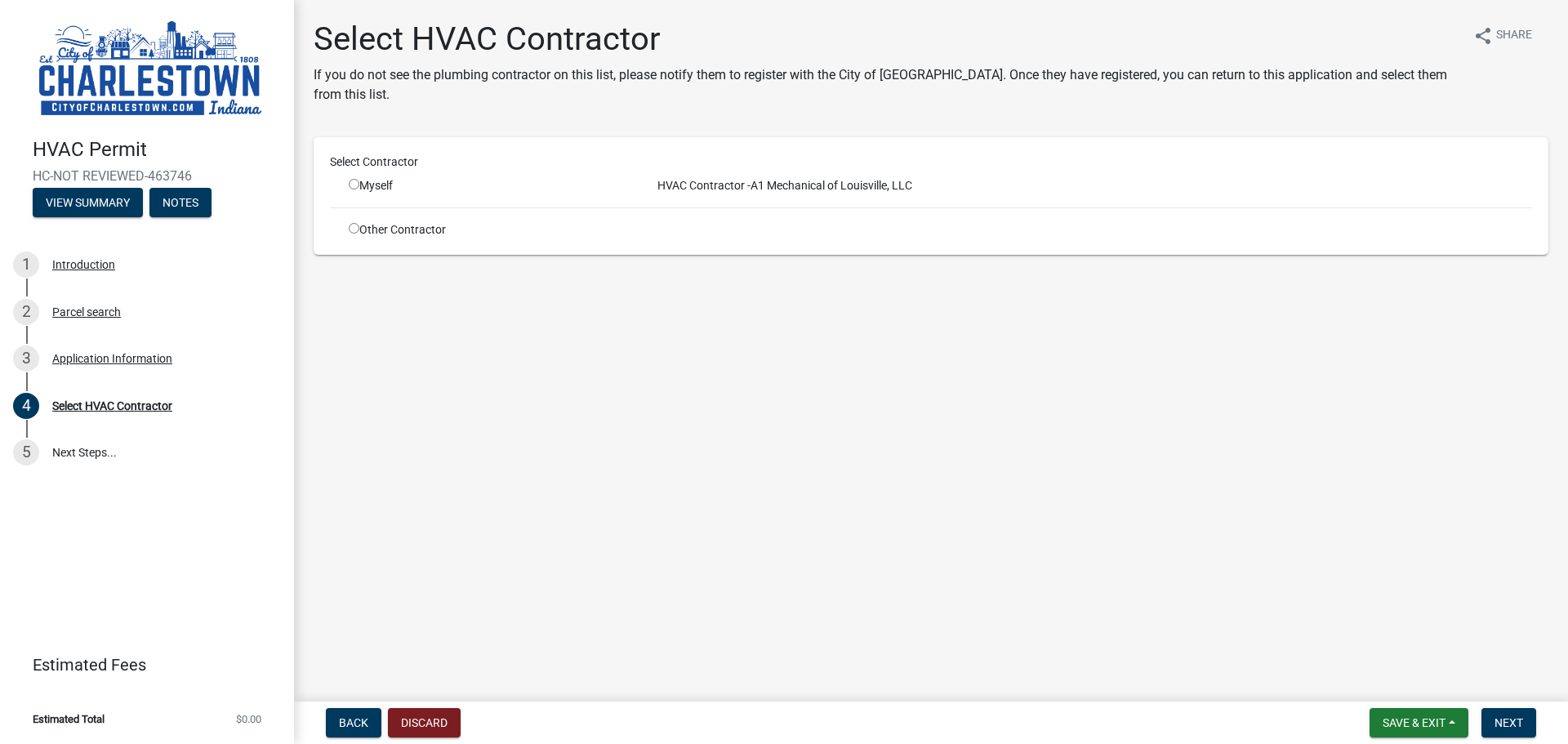
click at [354, 182] on input "radio" at bounding box center [353, 184] width 11 height 11
radio input "true"
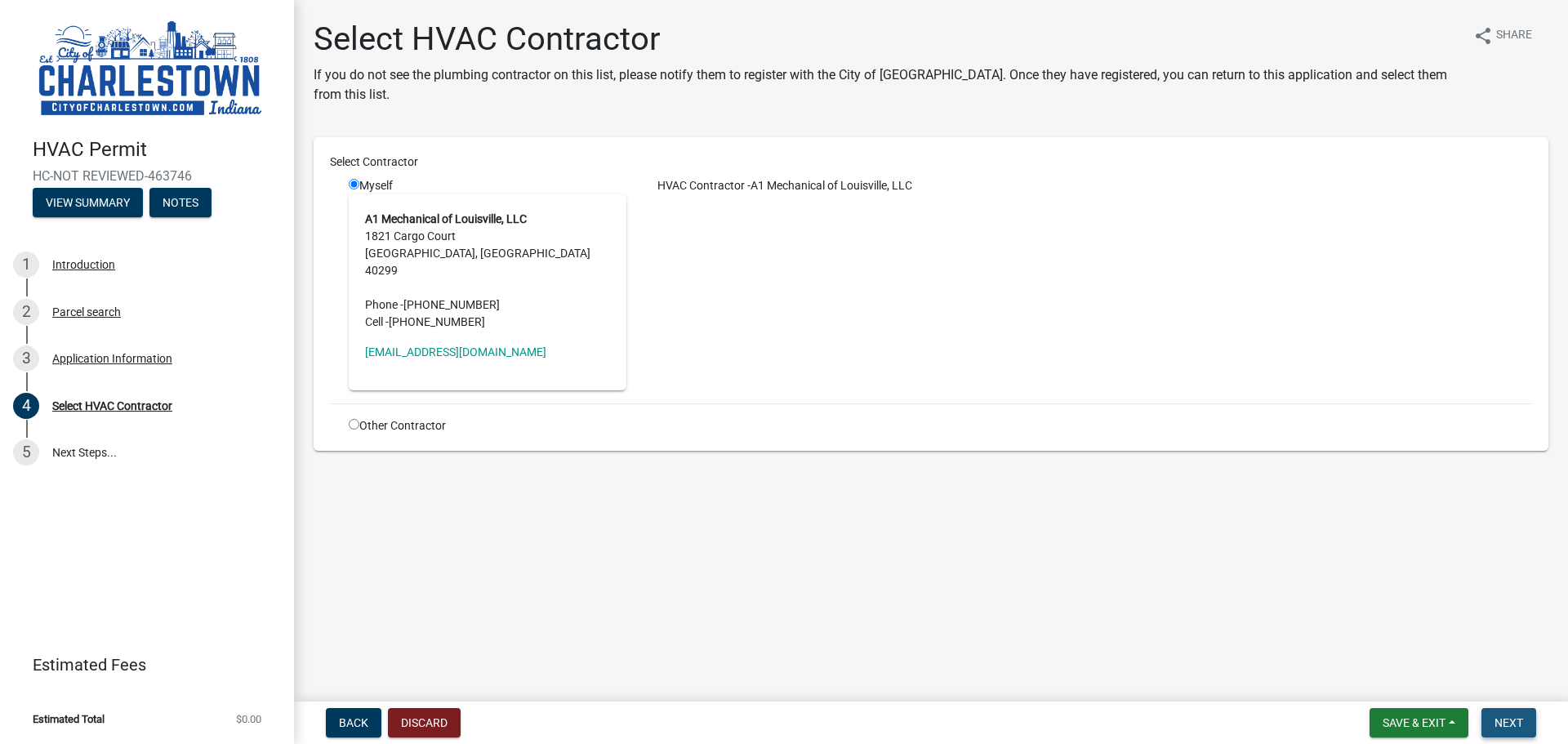
click at [1503, 720] on span "Next" at bounding box center [1509, 723] width 29 height 14
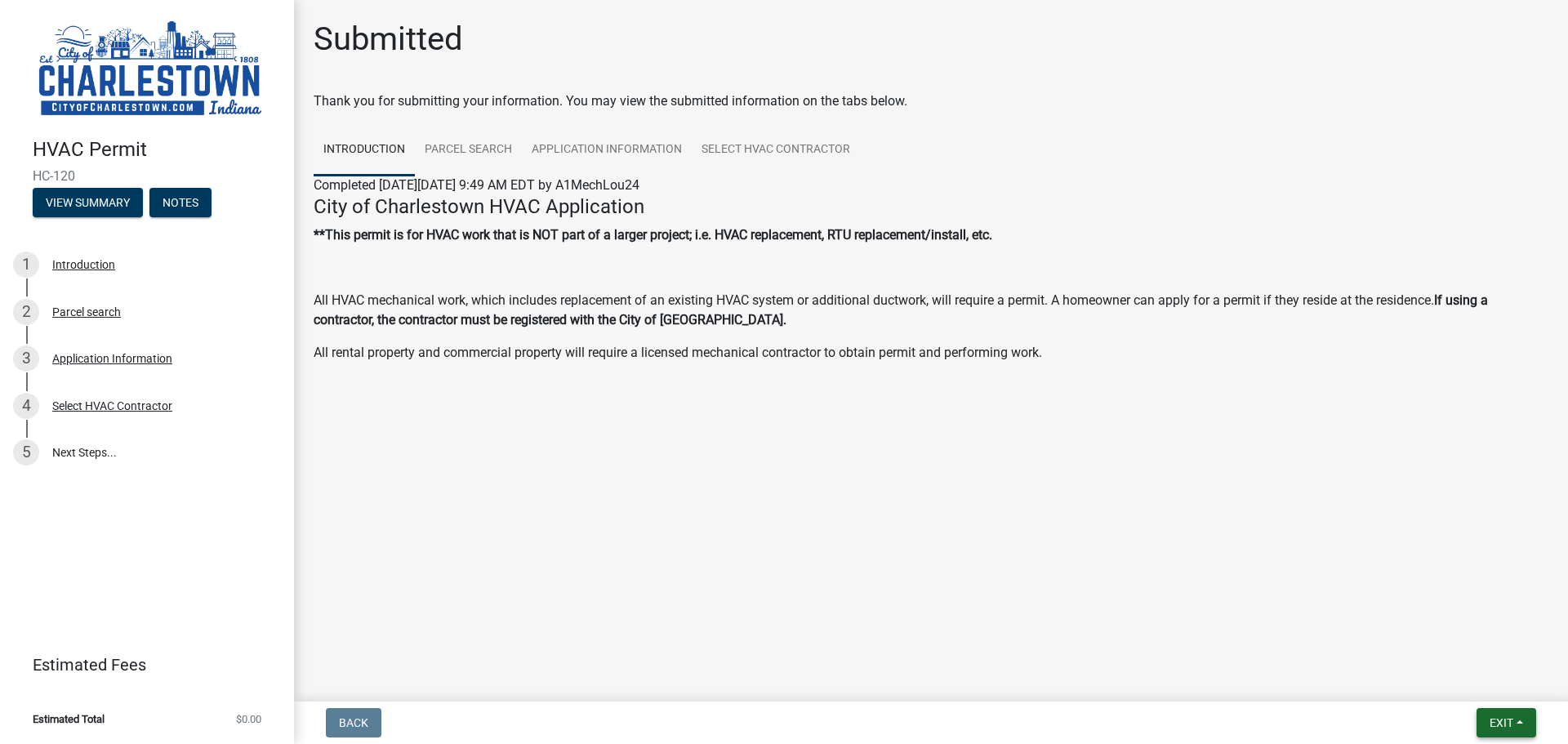
click at [1518, 720] on button "Exit" at bounding box center [1507, 723] width 60 height 29
click at [1499, 679] on button "Save & Exit" at bounding box center [1470, 680] width 131 height 40
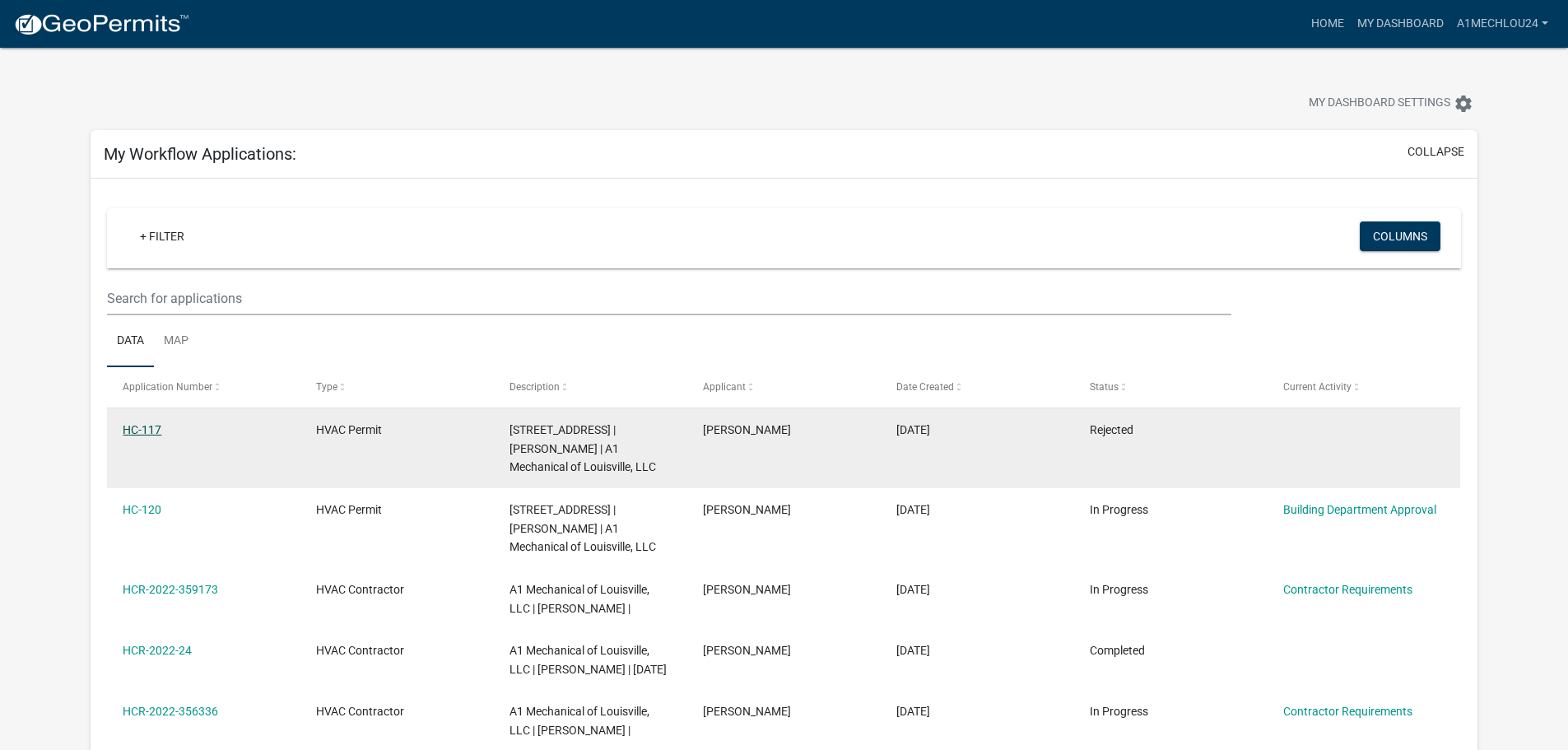
click at [144, 430] on link "HC-117" at bounding box center [142, 430] width 39 height 14
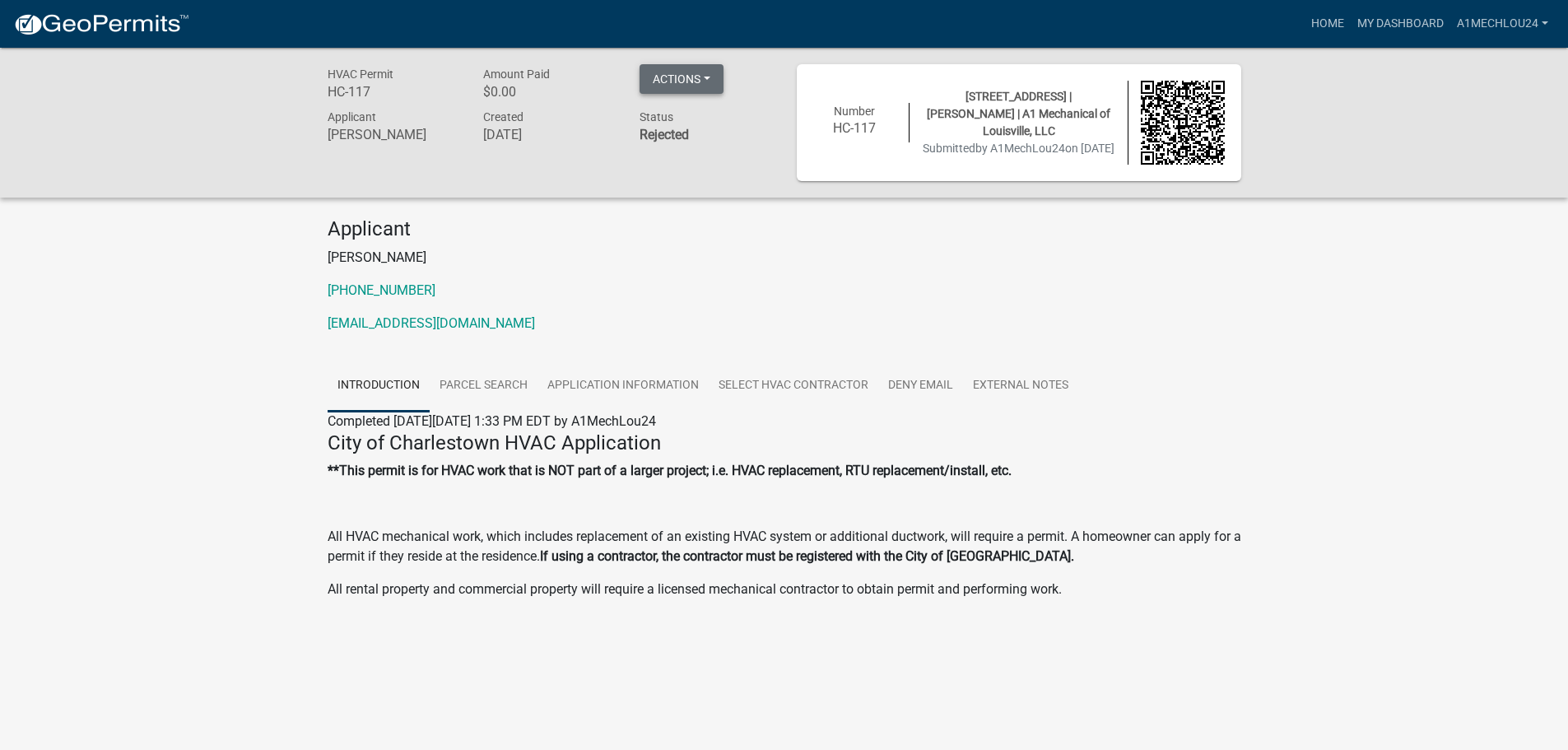
click at [674, 76] on button "Actions" at bounding box center [682, 79] width 84 height 29
click at [674, 113] on link "Printer Friendly" at bounding box center [705, 122] width 132 height 40
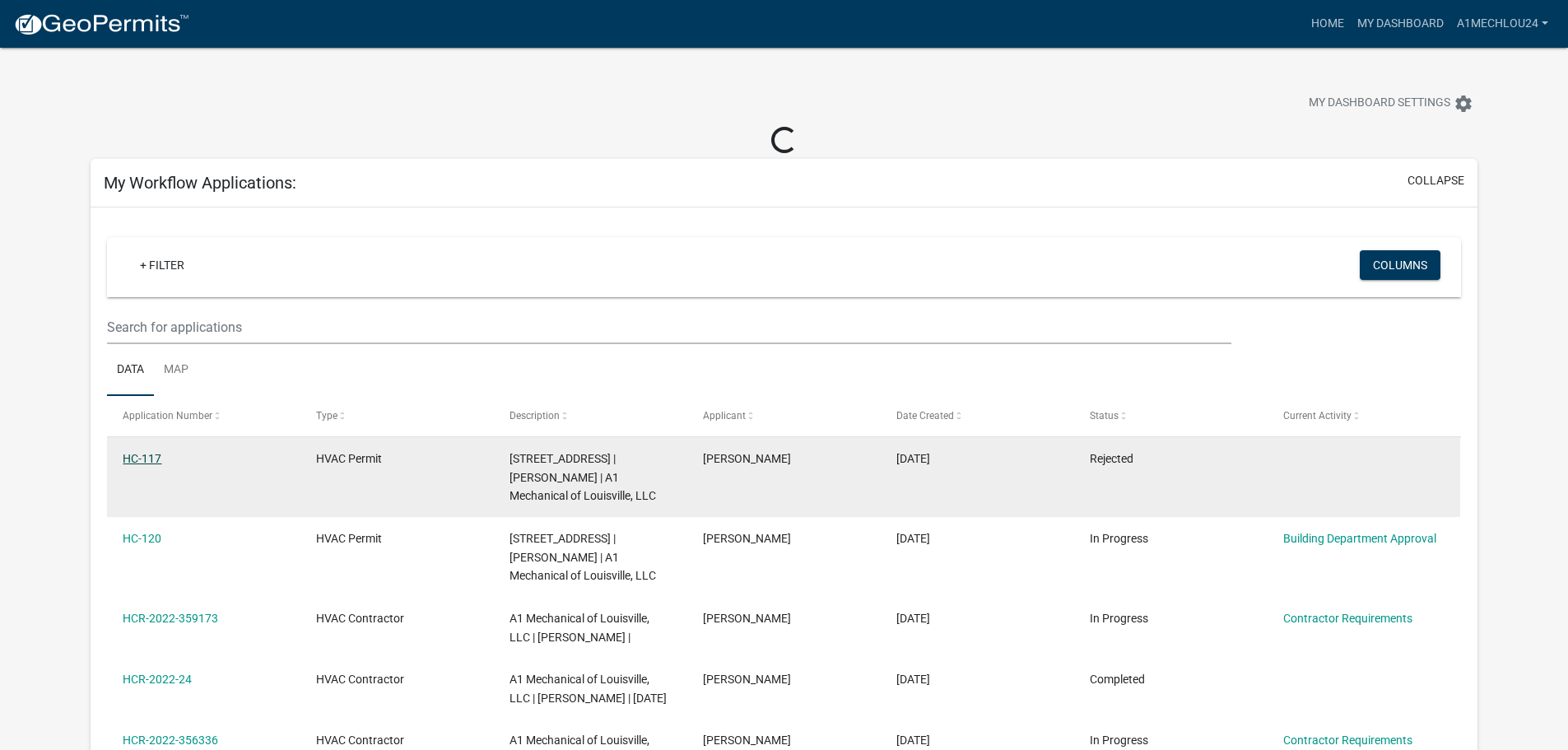
click at [140, 457] on link "HC-117" at bounding box center [142, 458] width 39 height 14
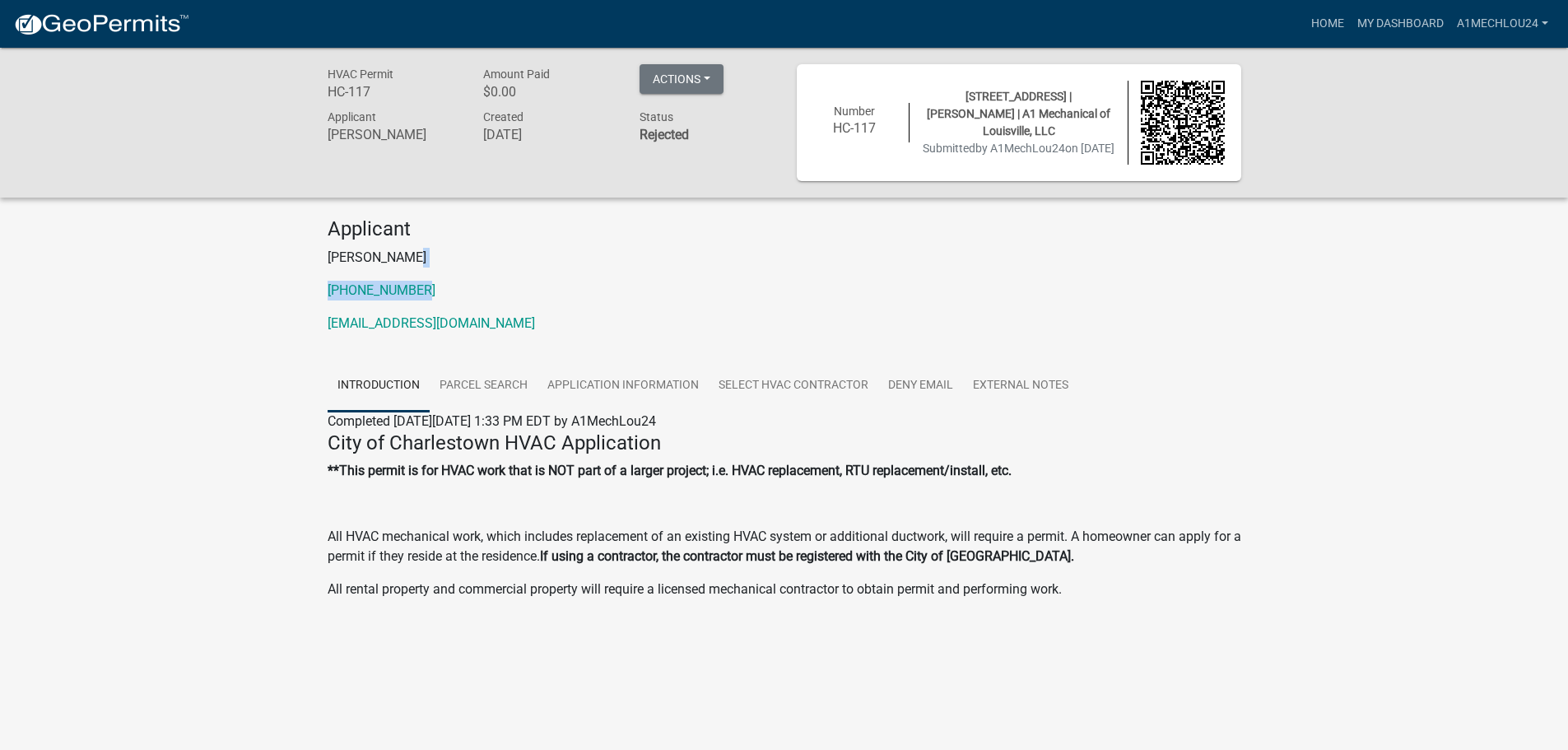
drag, startPoint x: 687, startPoint y: 86, endPoint x: 1258, endPoint y: 282, distance: 603.7
click at [1258, 282] on div "HVAC Permit HC-117 Amount Paid $0.00 Actions Printer Friendly Applicant Eric Wo…" at bounding box center [784, 354] width 1568 height 613
click at [1330, 20] on link "Home" at bounding box center [1327, 23] width 46 height 31
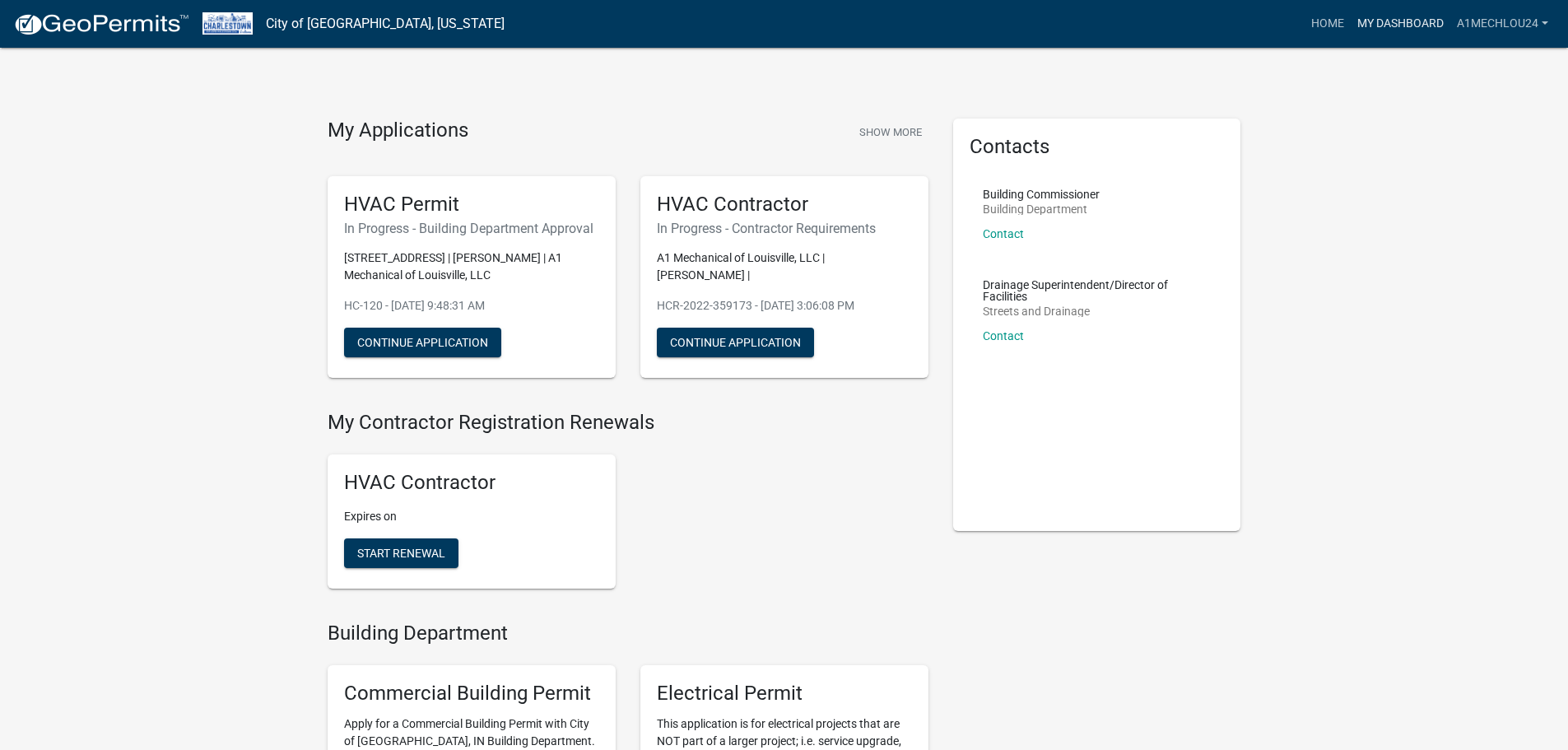
click at [1374, 20] on link "My Dashboard" at bounding box center [1401, 23] width 100 height 31
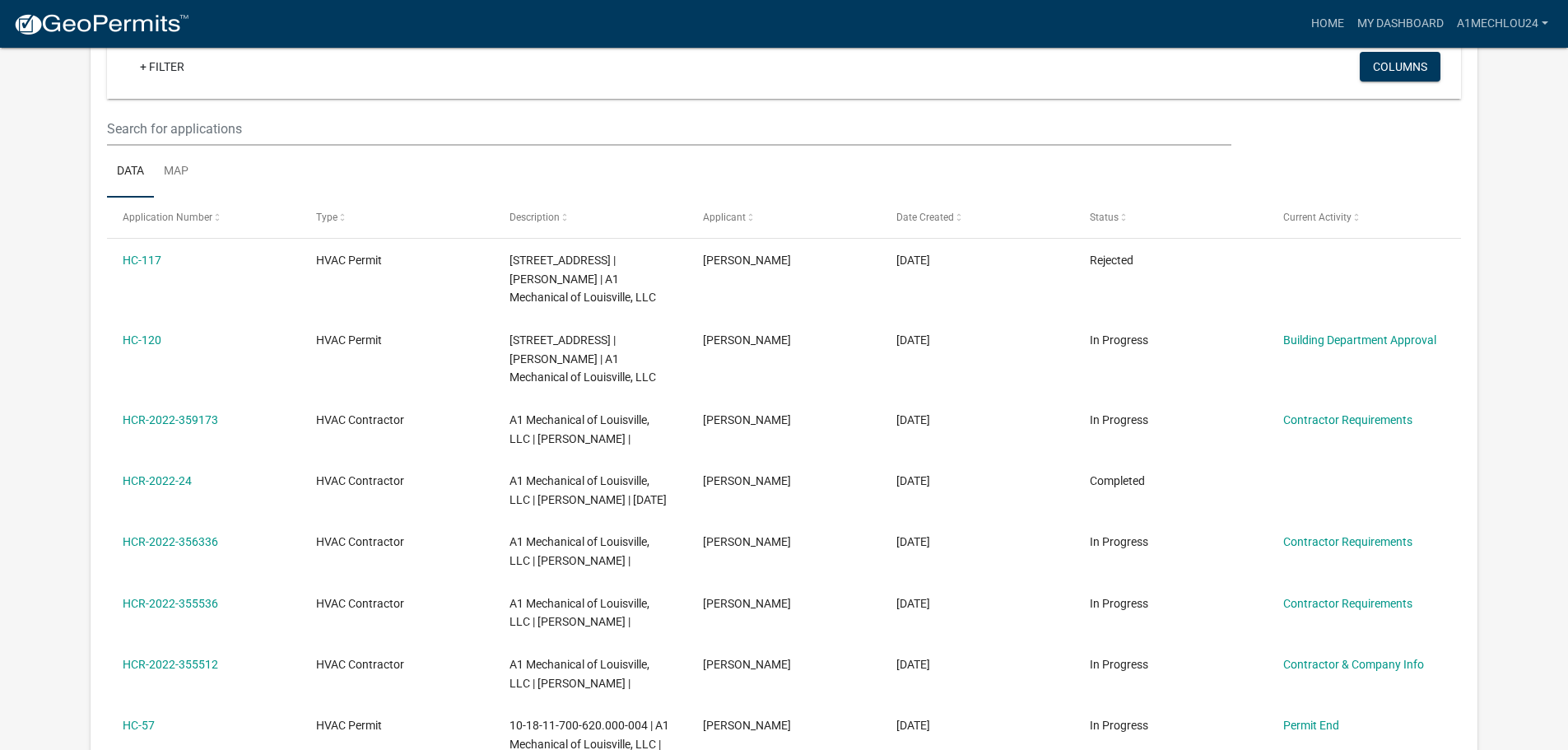
scroll to position [247, 0]
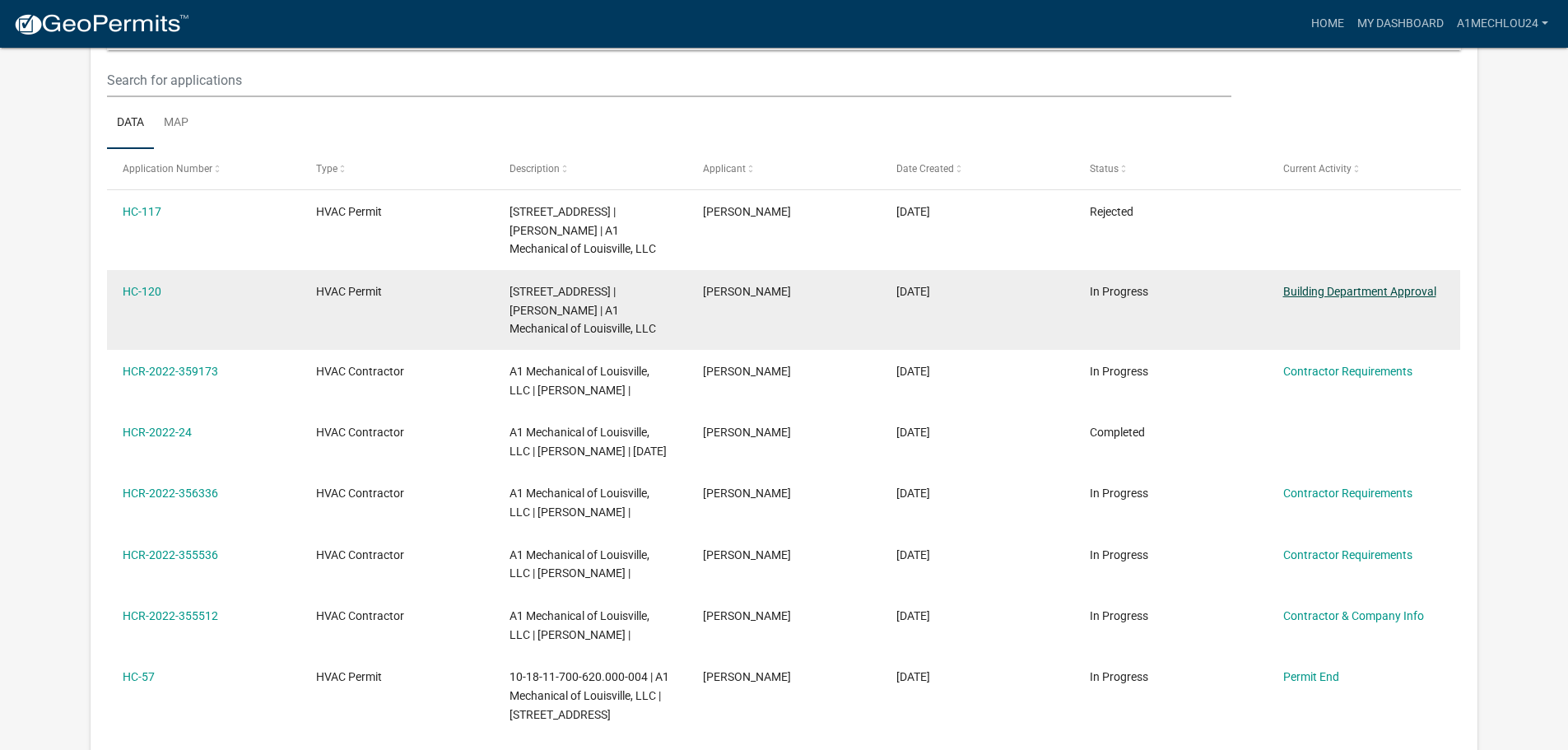
click at [1307, 295] on link "Building Department Approval" at bounding box center [1360, 292] width 153 height 14
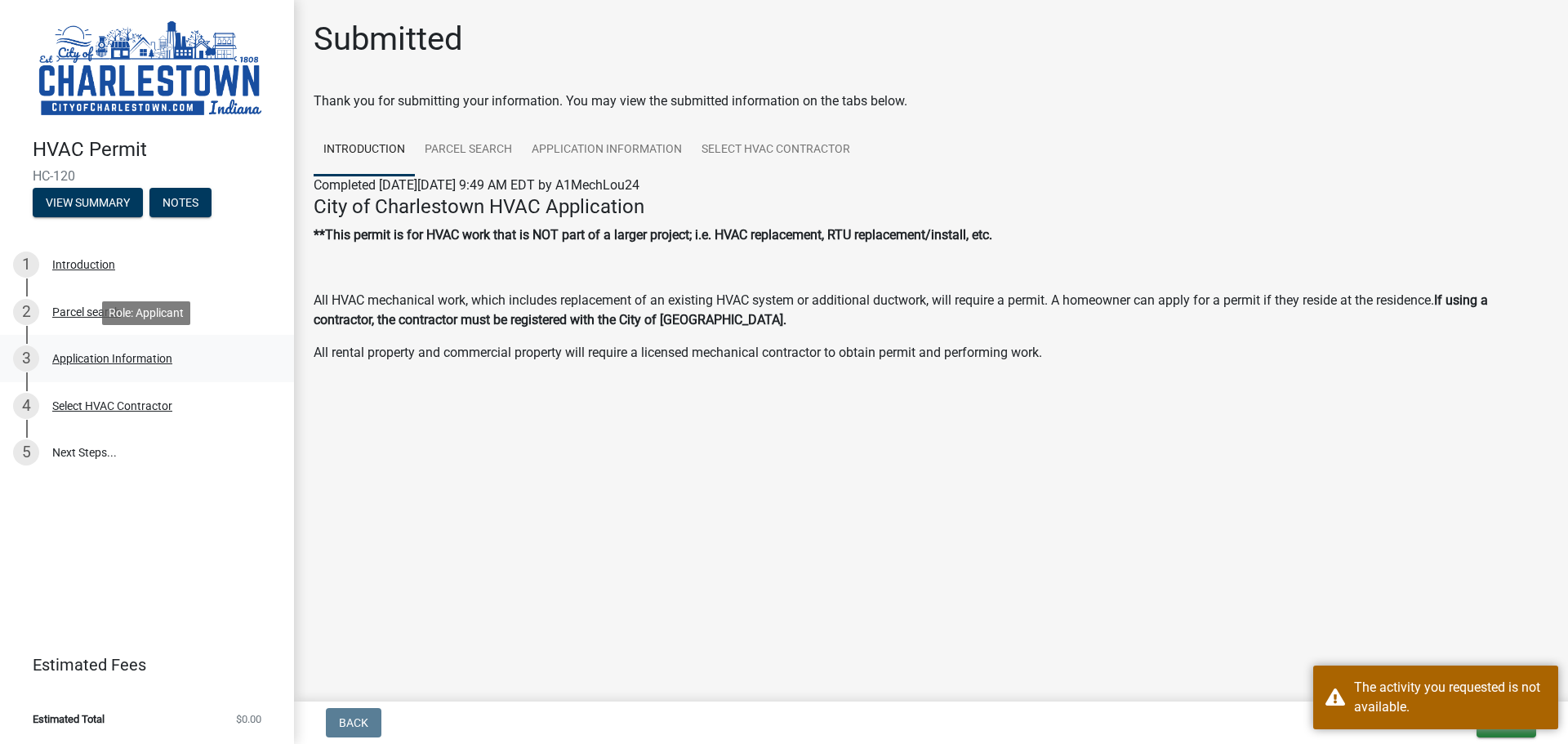
click at [79, 353] on div "Application Information" at bounding box center [112, 359] width 120 height 12
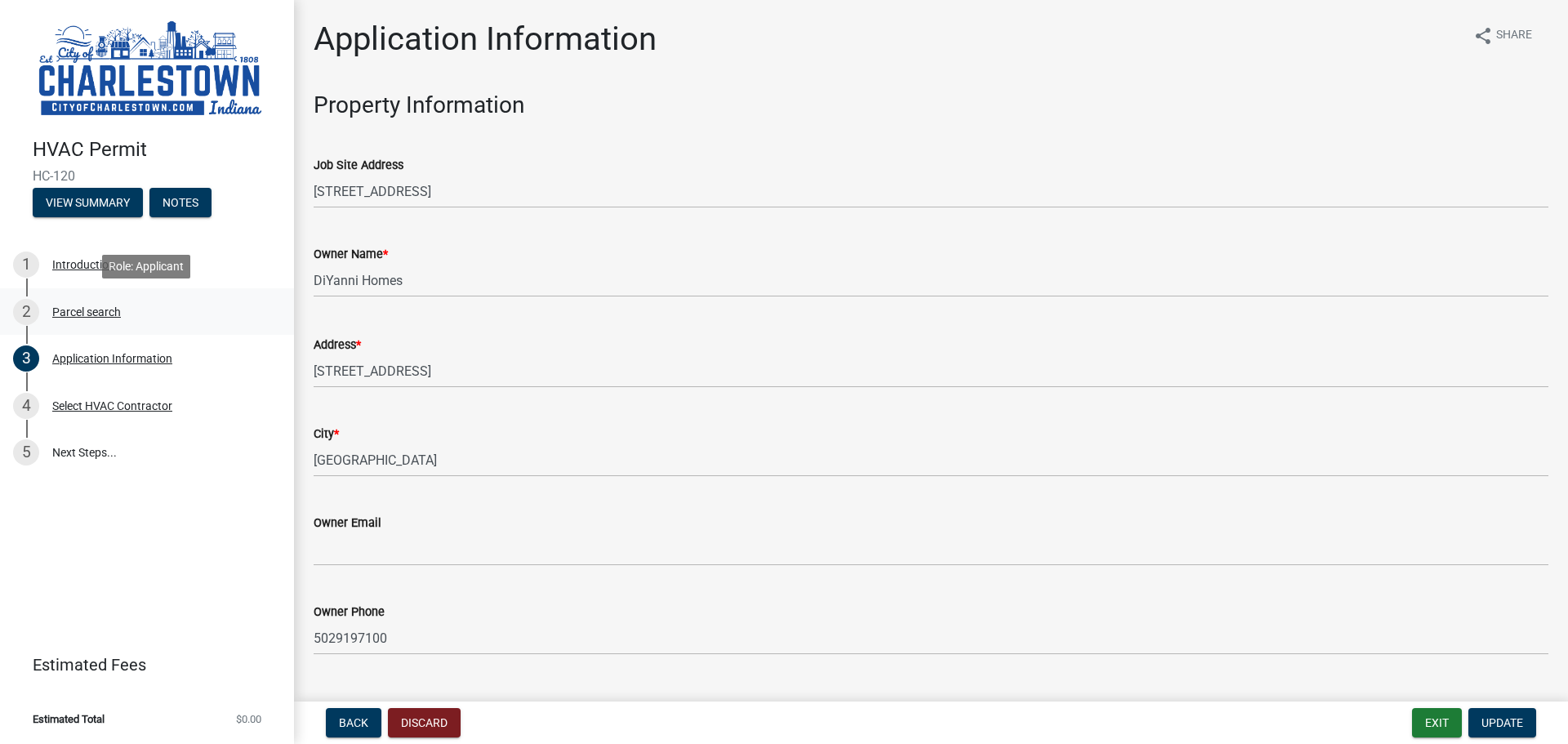
click at [82, 308] on div "Parcel search" at bounding box center [86, 312] width 69 height 12
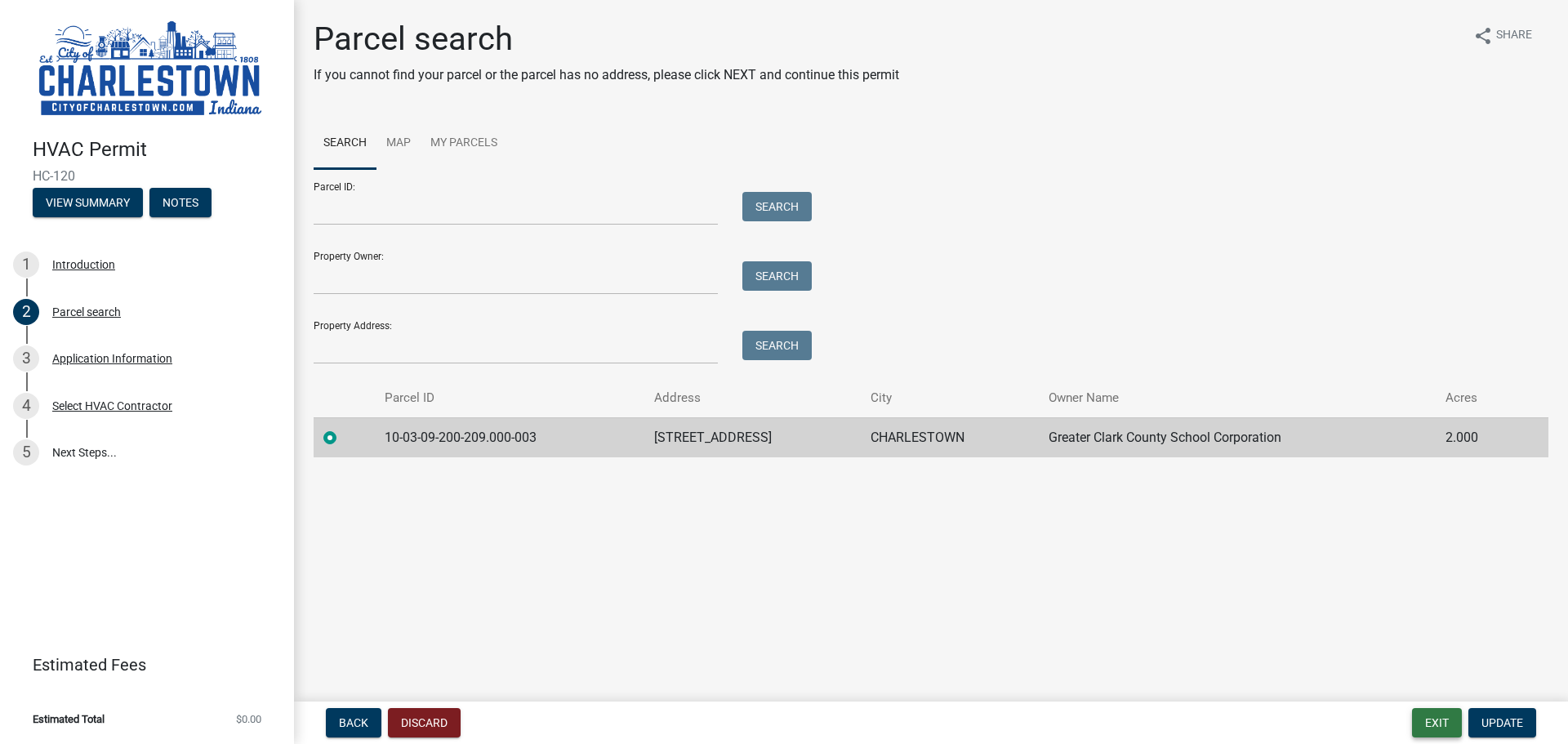
click at [1447, 723] on button "Exit" at bounding box center [1436, 723] width 49 height 29
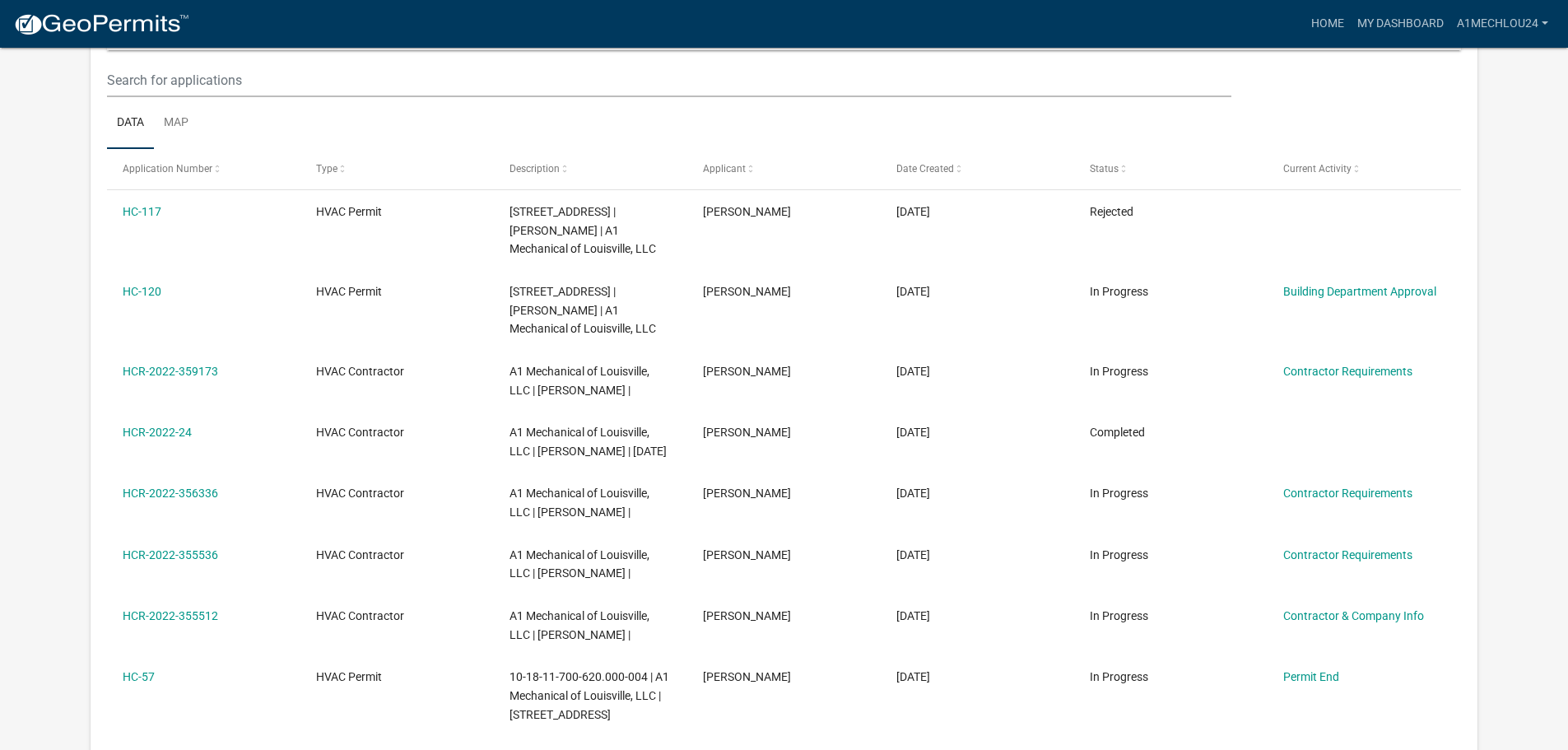
scroll to position [218, 0]
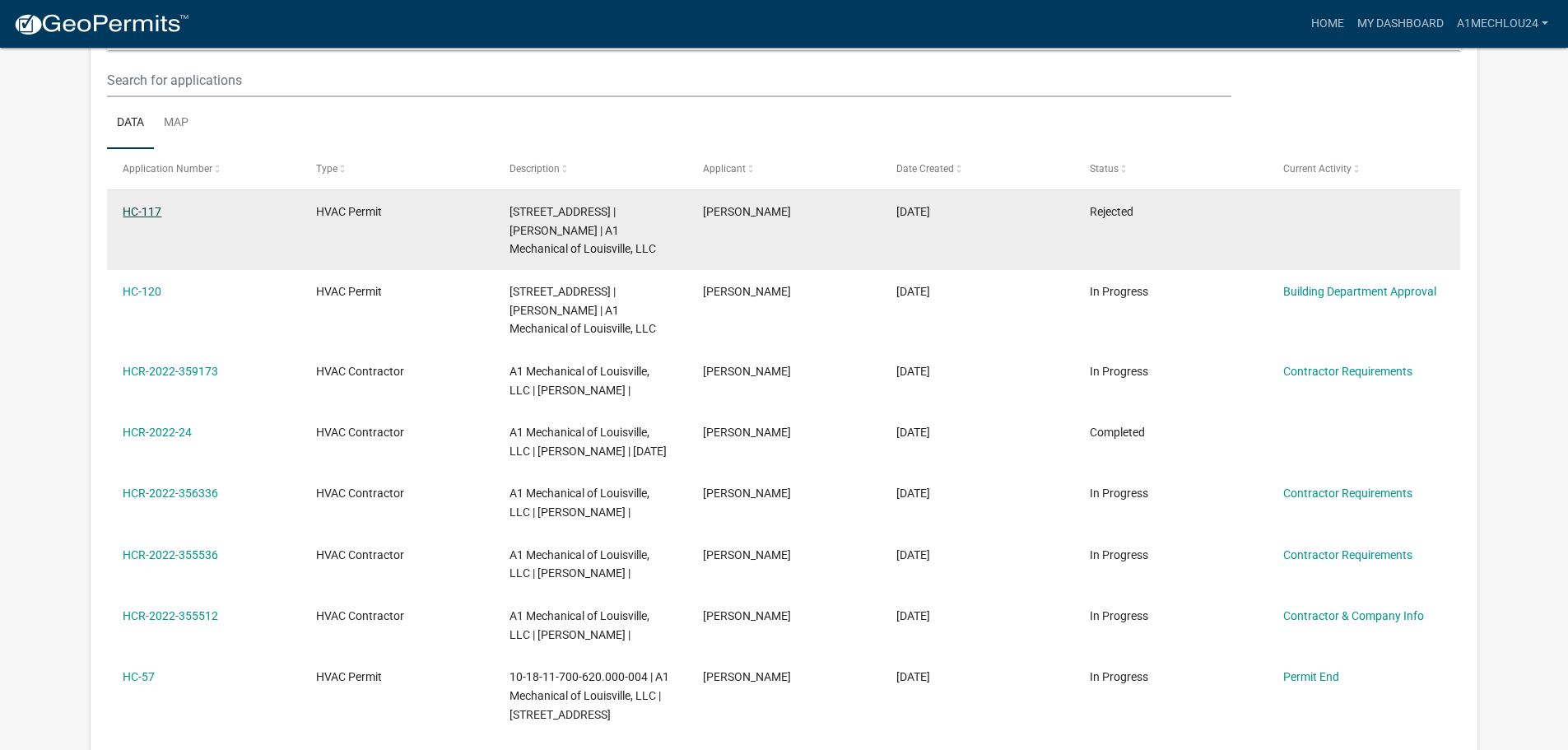
drag, startPoint x: 534, startPoint y: 213, endPoint x: 142, endPoint y: 217, distance: 392.0
click at [142, 217] on link "HC-117" at bounding box center [142, 212] width 39 height 14
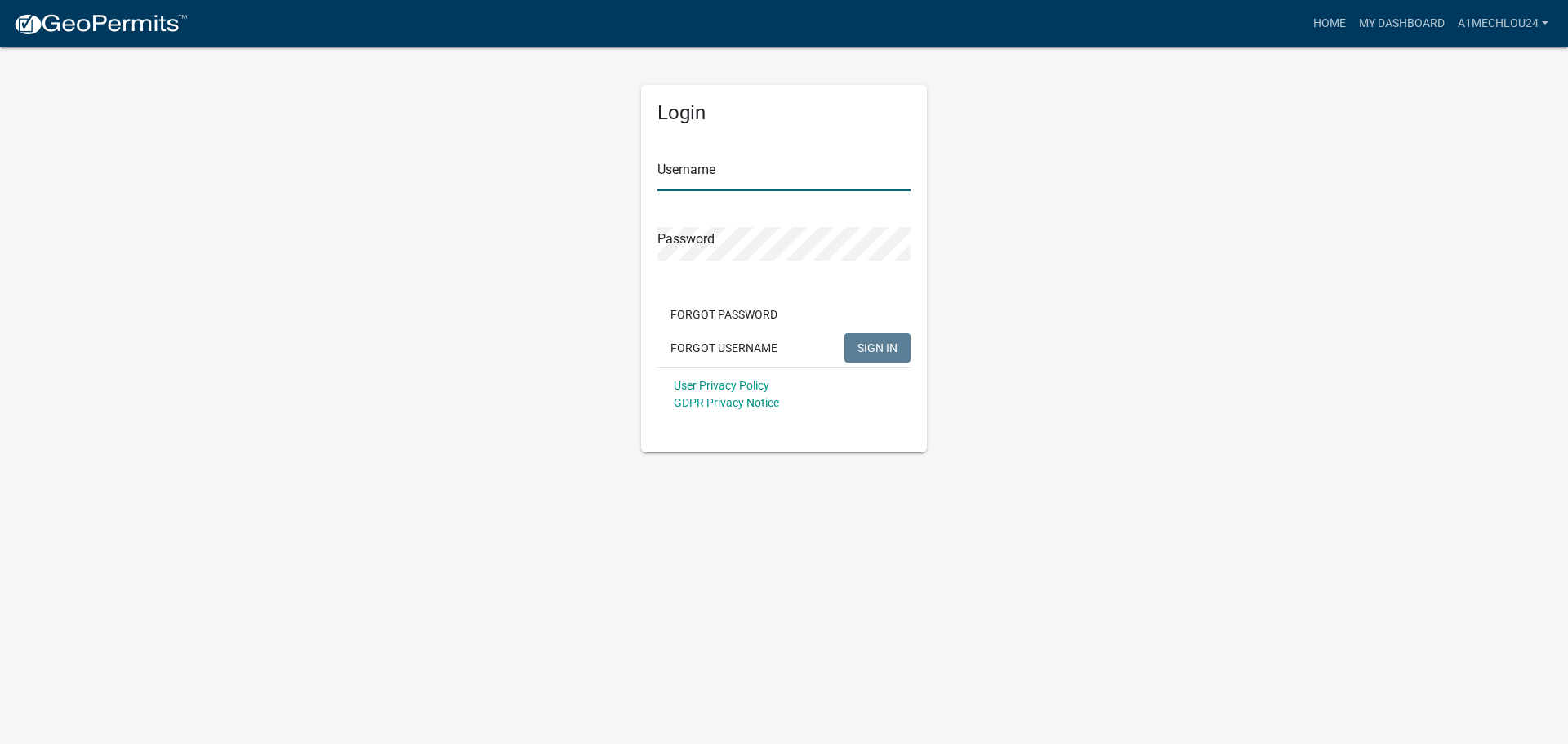
type input "A1MechLou24"
click at [891, 344] on span "SIGN IN" at bounding box center [877, 347] width 40 height 14
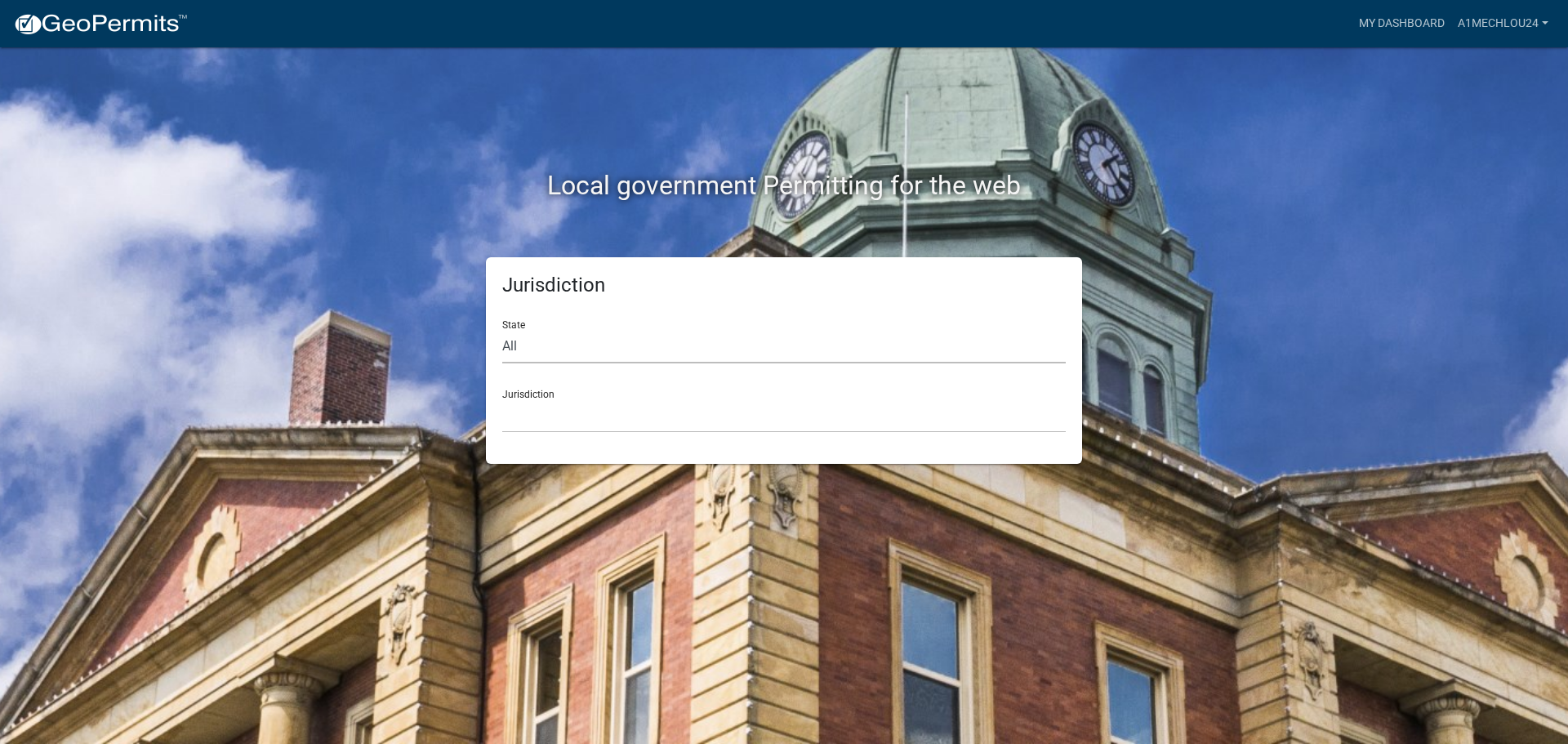
click at [552, 350] on select "All Colorado Georgia Indiana Iowa Kansas Minnesota Ohio South Carolina Wisconsin" at bounding box center [784, 346] width 563 height 34
select select "Indiana"
click at [502, 330] on select "All Colorado Georgia Indiana Iowa Kansas Minnesota Ohio South Carolina Wisconsin" at bounding box center [784, 346] width 563 height 34
click at [532, 421] on select "City of Charlestown, Indiana City of Jeffersonville, Indiana City of Logansport…" at bounding box center [784, 416] width 563 height 34
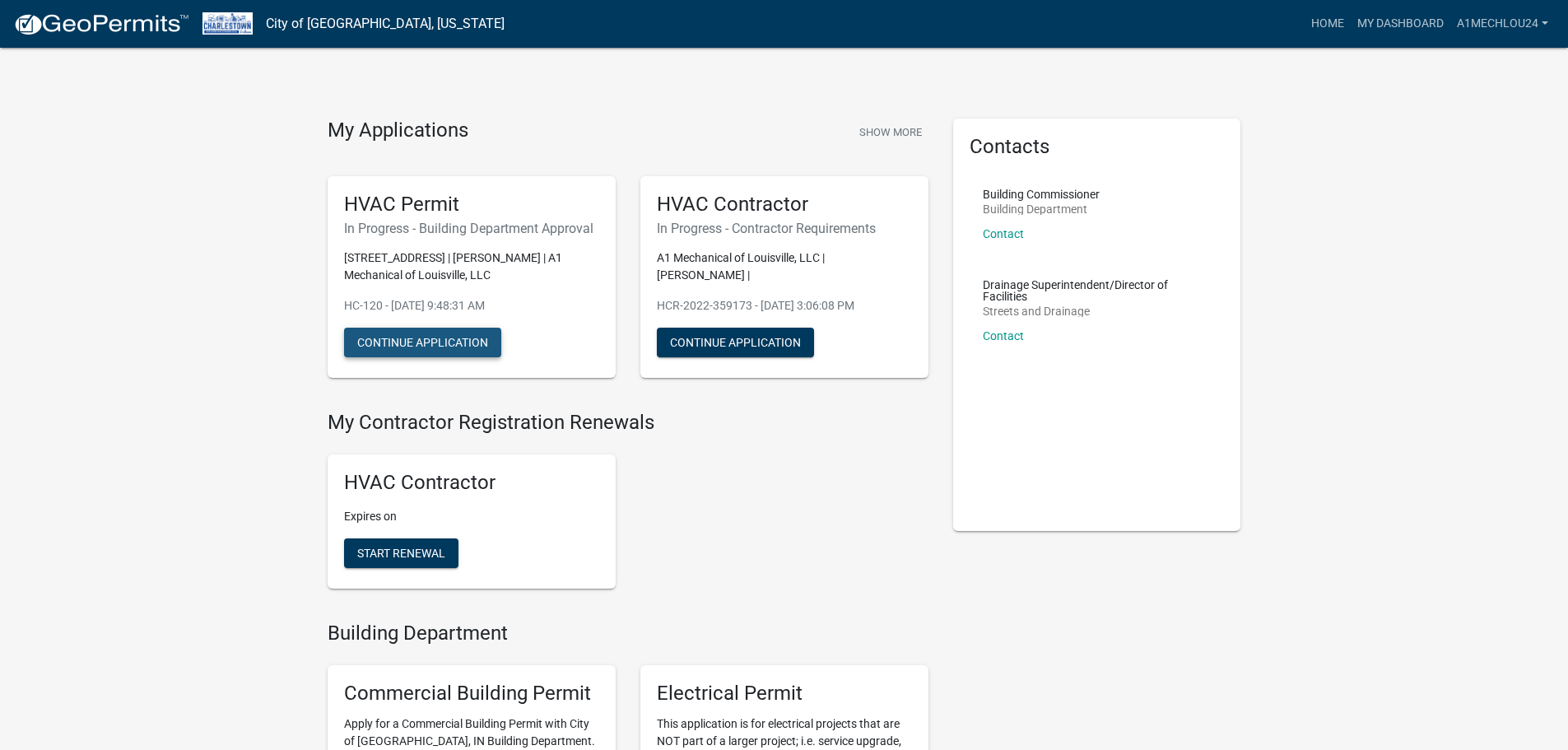
click at [412, 350] on button "Continue Application" at bounding box center [422, 342] width 157 height 29
click at [1402, 16] on link "My Dashboard" at bounding box center [1401, 23] width 100 height 31
